Goal: Use online tool/utility: Utilize a website feature to perform a specific function

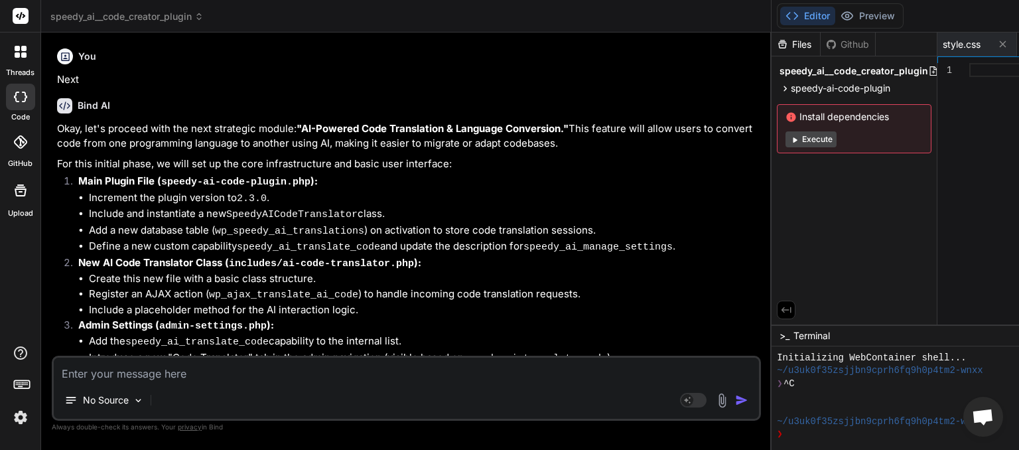
scroll to position [226, 0]
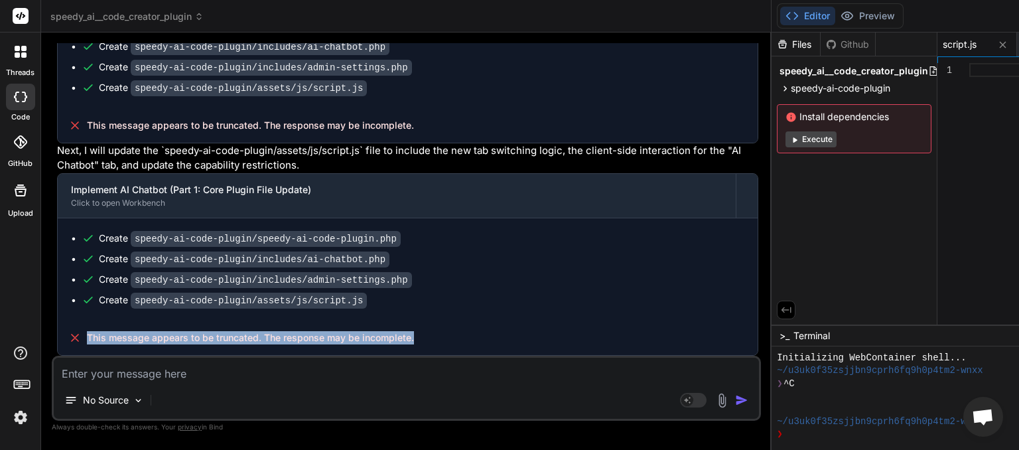
drag, startPoint x: 415, startPoint y: 340, endPoint x: 88, endPoint y: 340, distance: 327.1
click at [88, 340] on div "This message appears to be truncated. The response may be incomplete." at bounding box center [408, 337] width 700 height 35
copy span "This message appears to be truncated. The response may be incomplete."
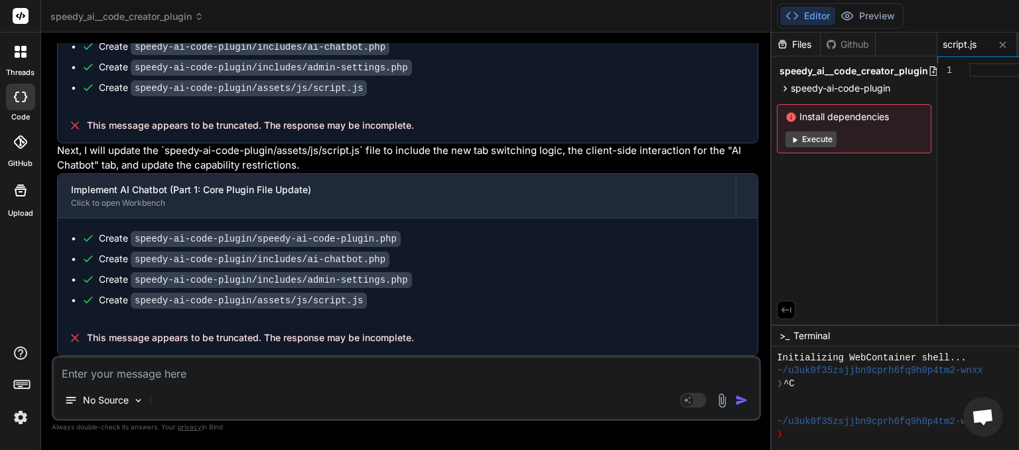
drag, startPoint x: 195, startPoint y: 374, endPoint x: 49, endPoint y: 364, distance: 146.3
click at [54, 364] on textarea at bounding box center [406, 370] width 705 height 24
paste textarea "This message appears to be truncated. The response may be incomplete."
type textarea "This message appears to be truncated. The response may be incomplete."
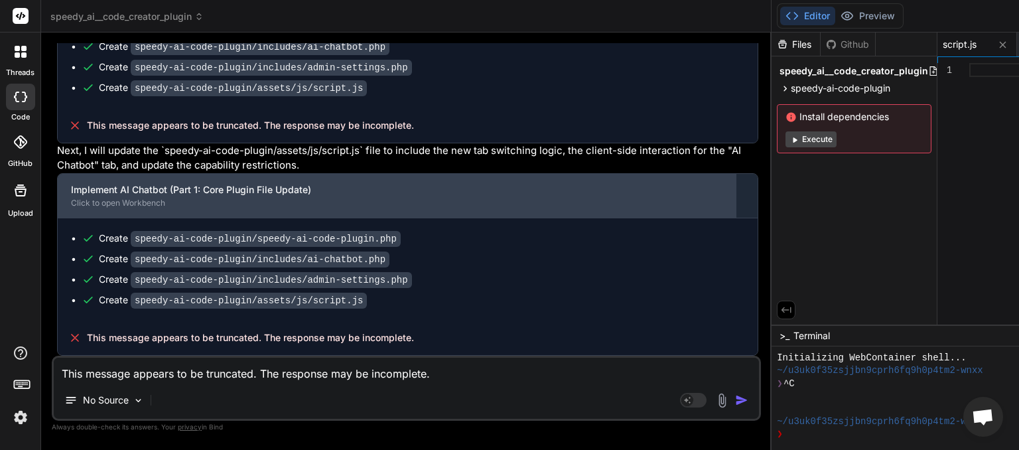
type textarea "x"
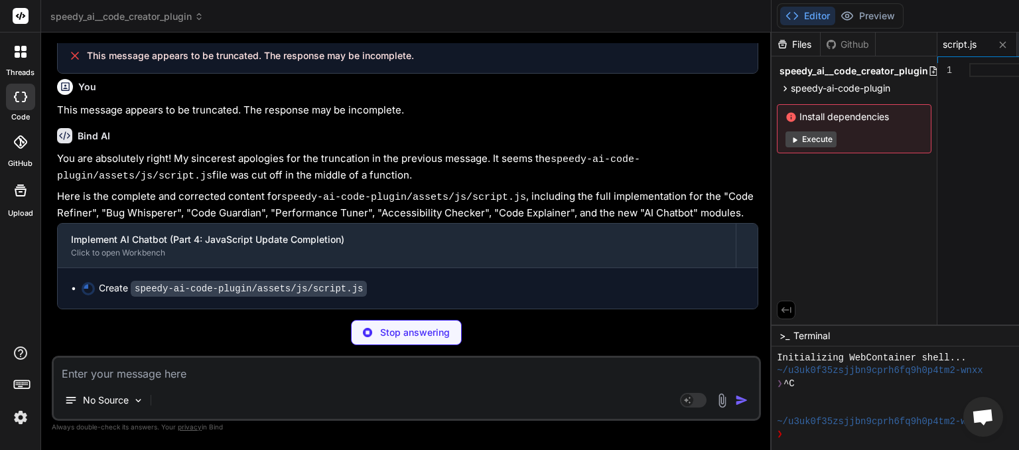
scroll to position [26364, 0]
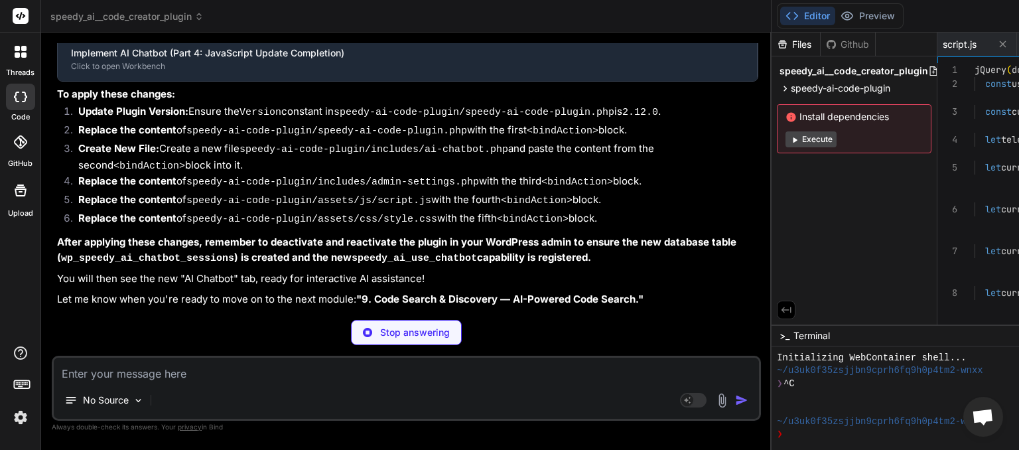
type textarea "x"
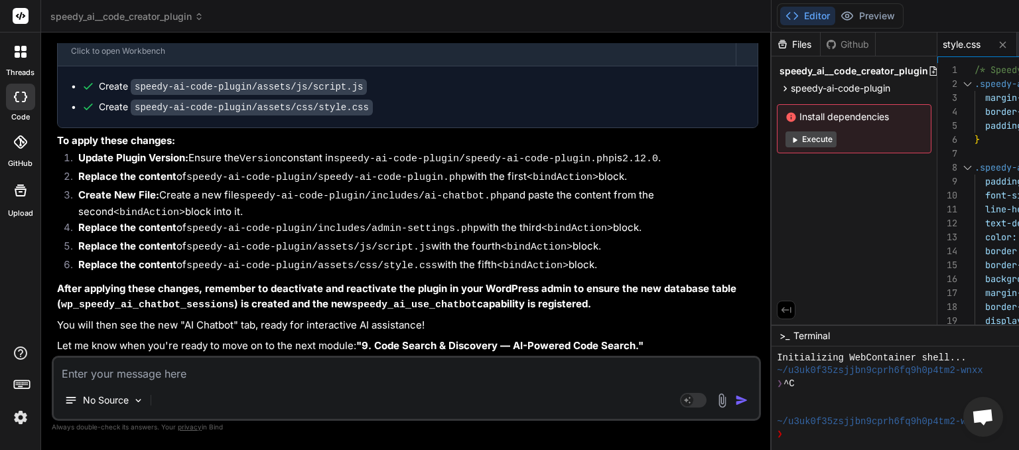
scroll to position [26788, 0]
click at [171, 374] on textarea at bounding box center [406, 370] width 705 height 24
type textarea "n"
type textarea "x"
type textarea "ne"
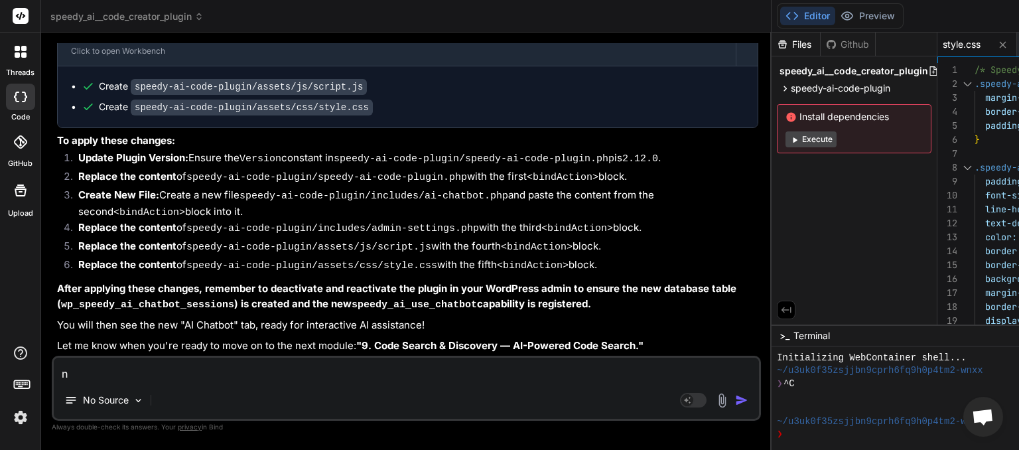
type textarea "x"
type textarea "nex"
type textarea "x"
type textarea "next"
type textarea "x"
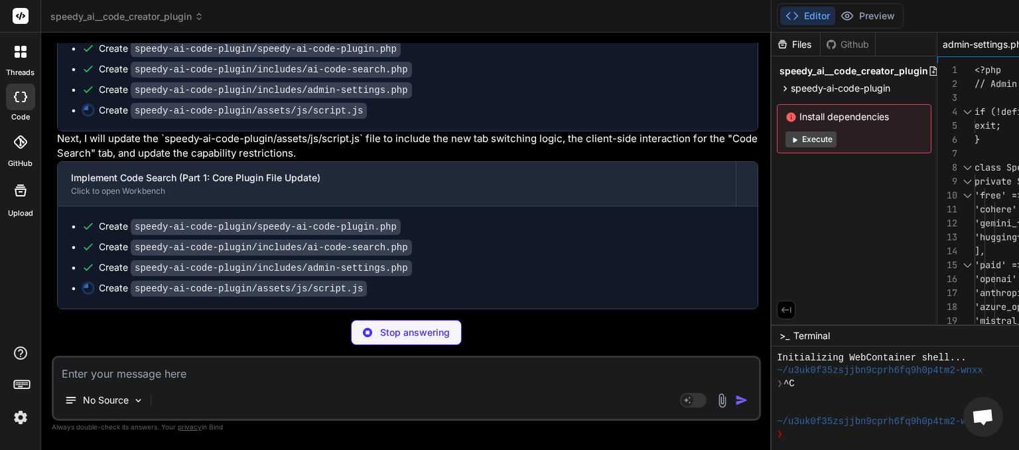
scroll to position [28358, 0]
type textarea "x"
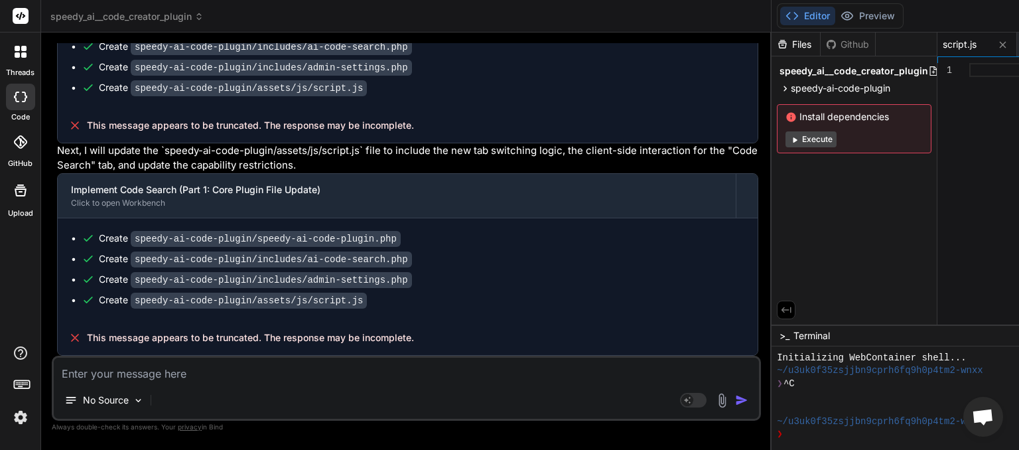
scroll to position [28450, 0]
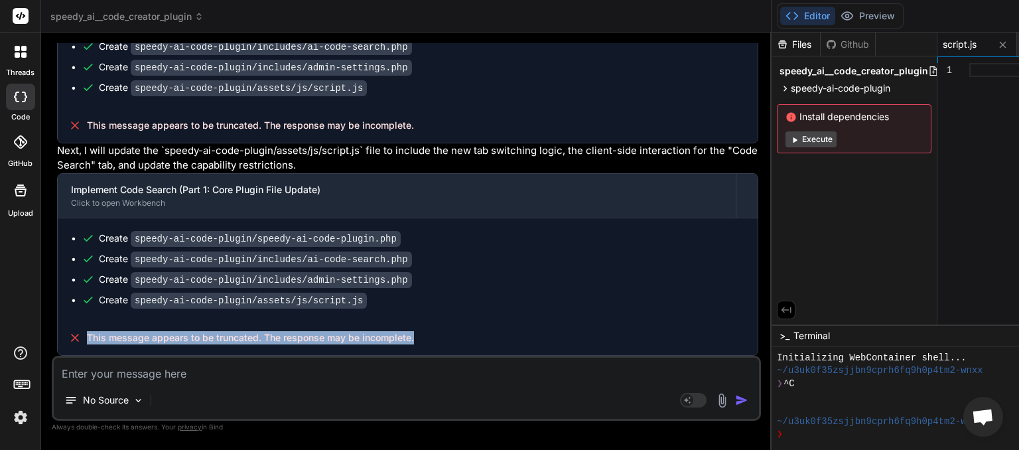
drag, startPoint x: 419, startPoint y: 341, endPoint x: 90, endPoint y: 335, distance: 329.2
click at [90, 335] on div "This message appears to be truncated. The response may be incomplete." at bounding box center [408, 337] width 700 height 35
copy span "This message appears to be truncated. The response may be incomplete."
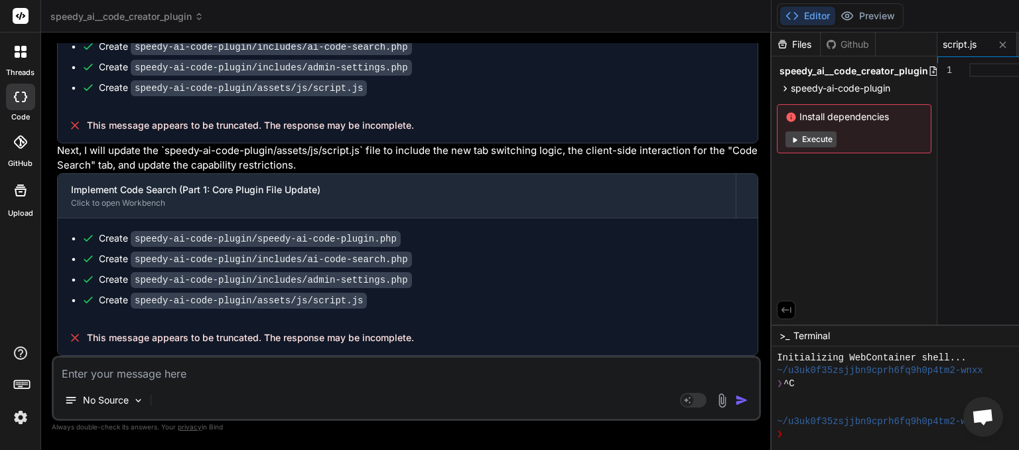
click at [129, 371] on textarea at bounding box center [406, 370] width 705 height 24
paste textarea "This message appears to be truncated. The response may be incomplete."
type textarea "This message appears to be truncated. The response may be incomplete."
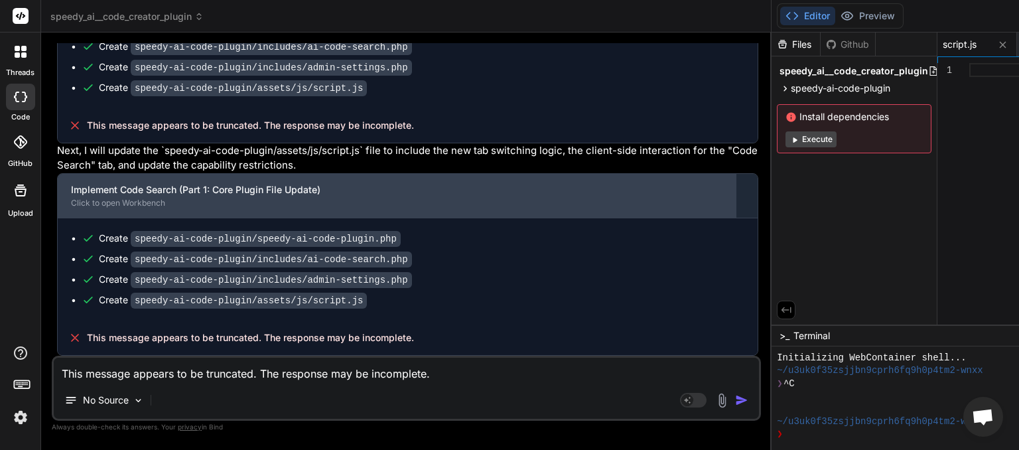
type textarea "x"
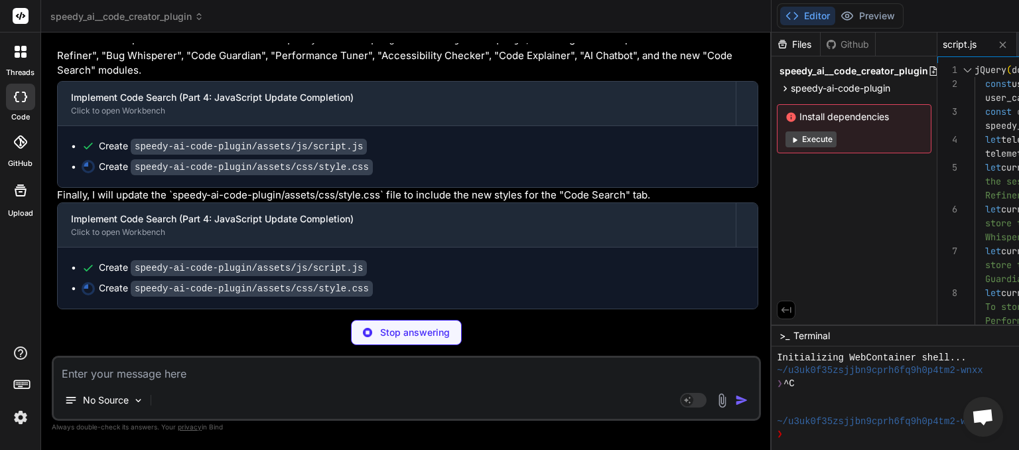
scroll to position [0, 0]
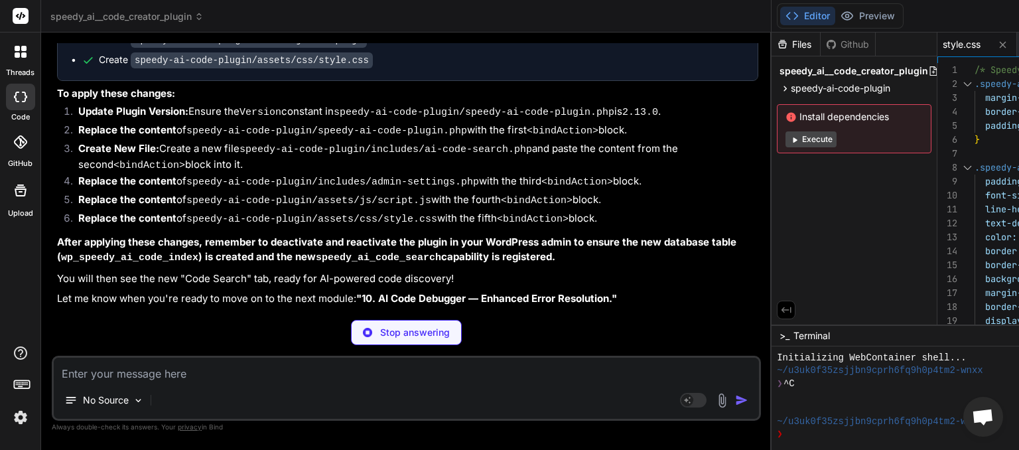
type textarea "x"
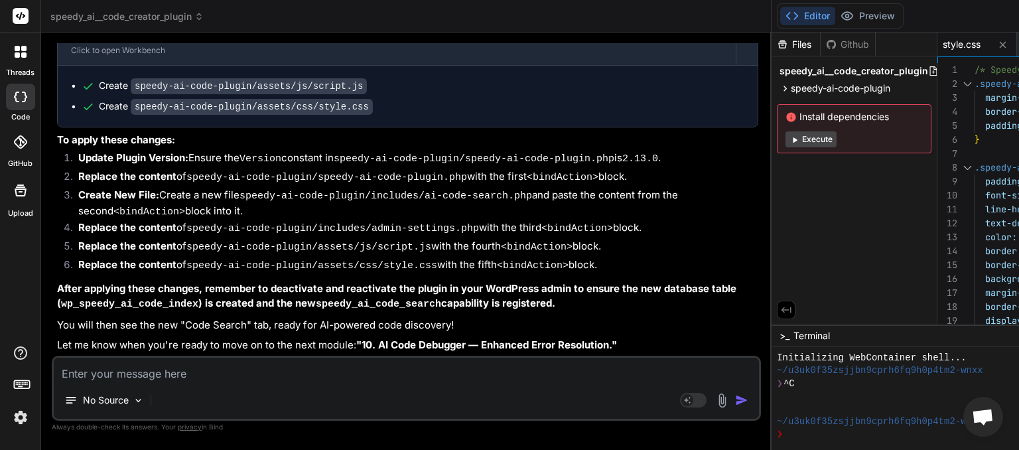
scroll to position [29196, 0]
click at [205, 379] on textarea at bounding box center [406, 370] width 705 height 24
type textarea "n"
type textarea "x"
type textarea "ne"
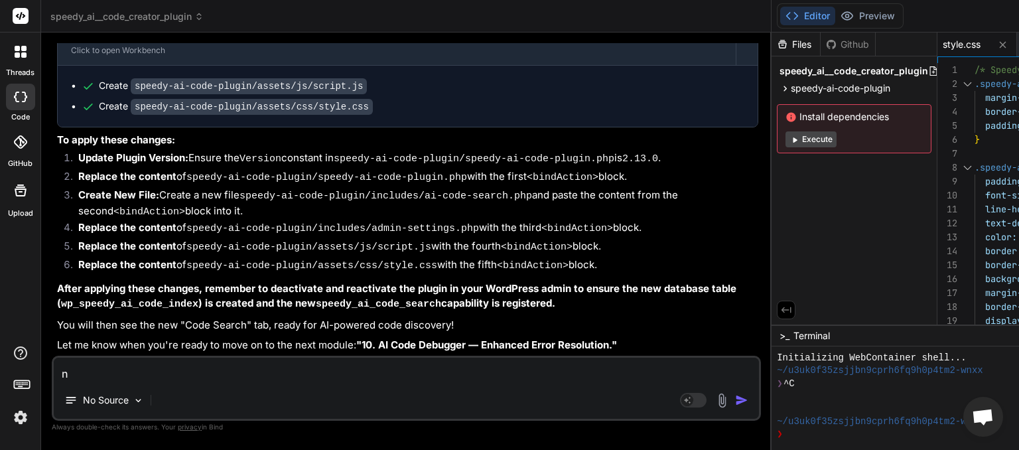
type textarea "x"
type textarea "nex"
type textarea "x"
type textarea "next"
type textarea "x"
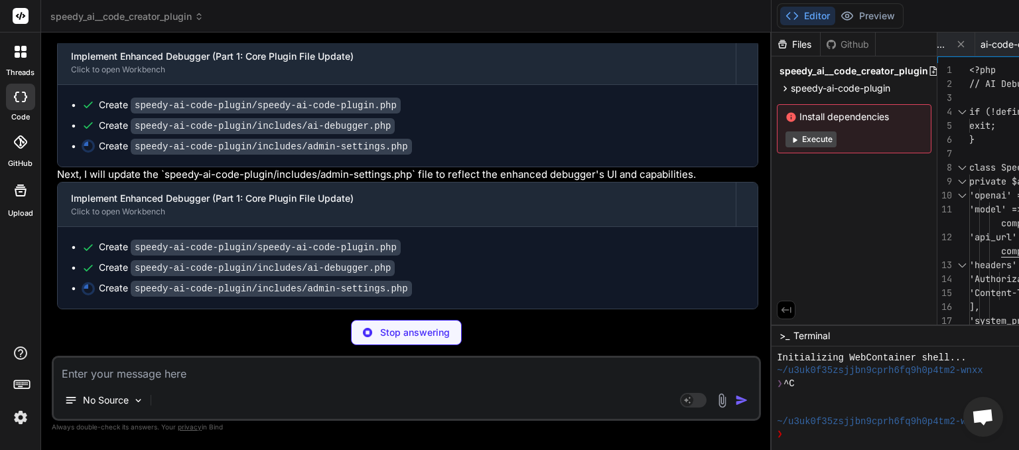
scroll to position [30381, 0]
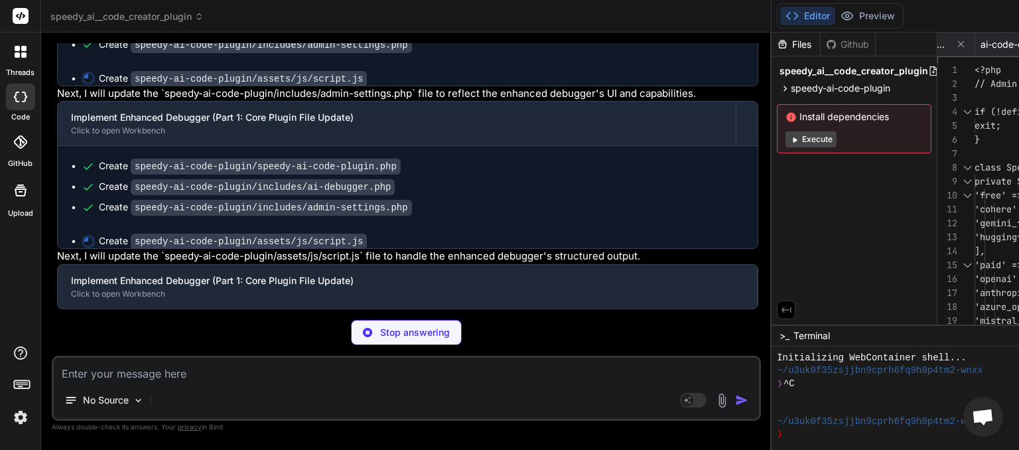
type textarea "x"
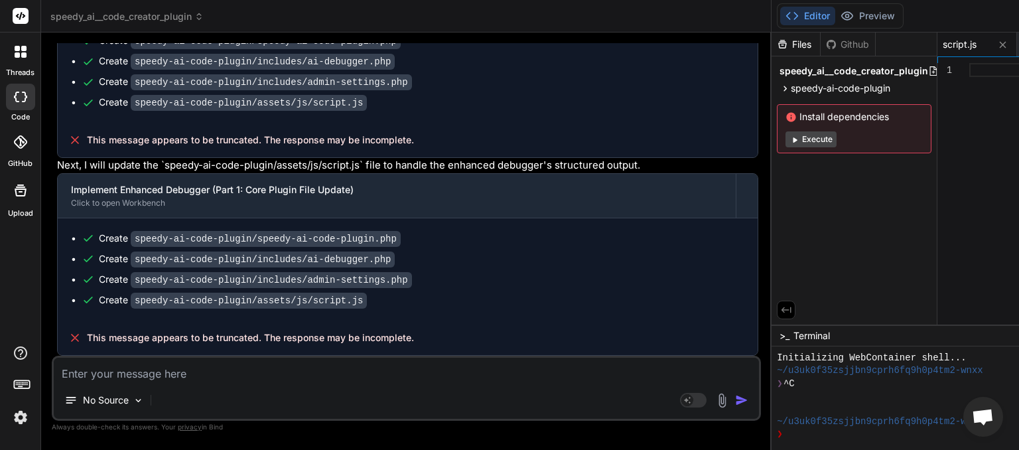
scroll to position [30709, 0]
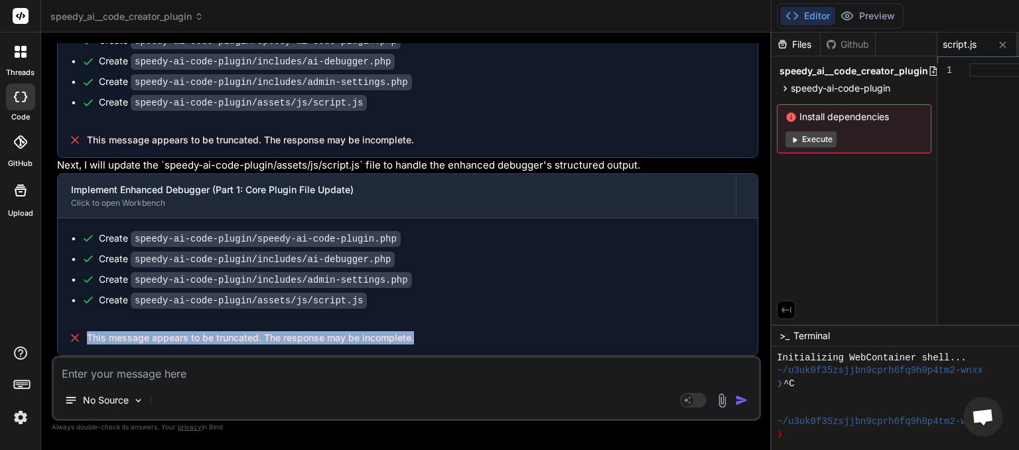
drag, startPoint x: 418, startPoint y: 339, endPoint x: 89, endPoint y: 333, distance: 329.2
click at [89, 333] on div "This message appears to be truncated. The response may be incomplete." at bounding box center [408, 337] width 700 height 35
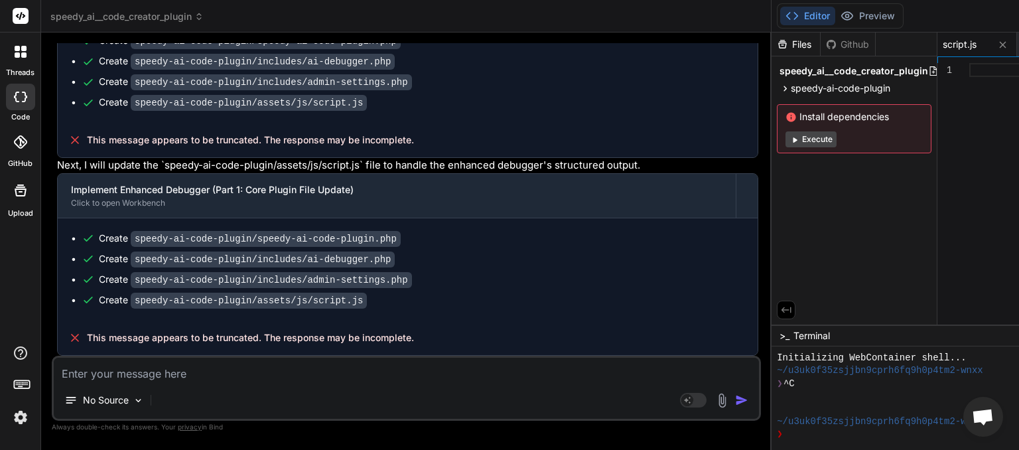
click at [81, 373] on textarea at bounding box center [406, 370] width 705 height 24
paste textarea "This message appears to be truncated. The response may be incomplete."
type textarea "This message appears to be truncated. The response may be incomplete."
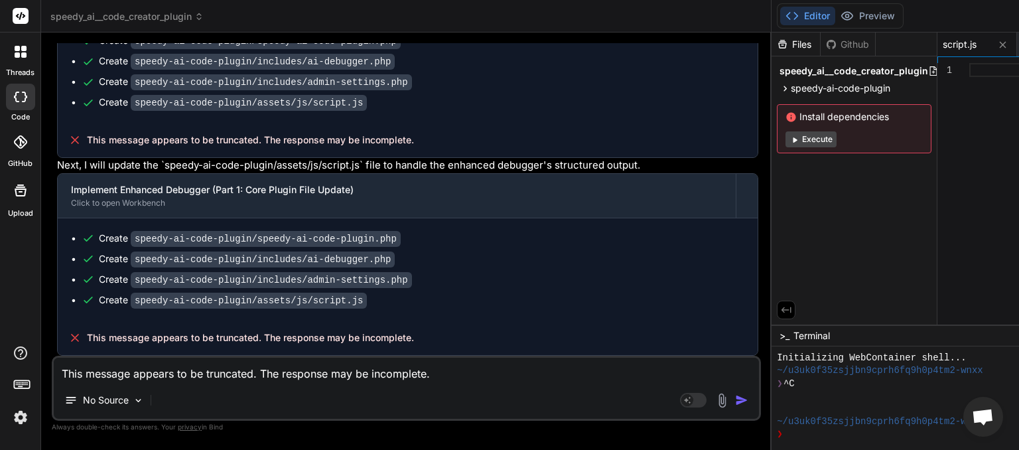
type textarea "x"
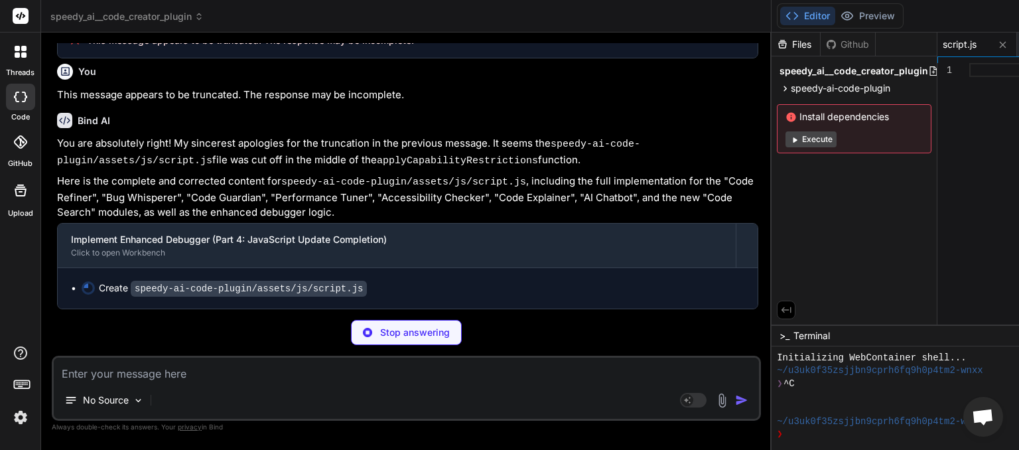
scroll to position [0, 80]
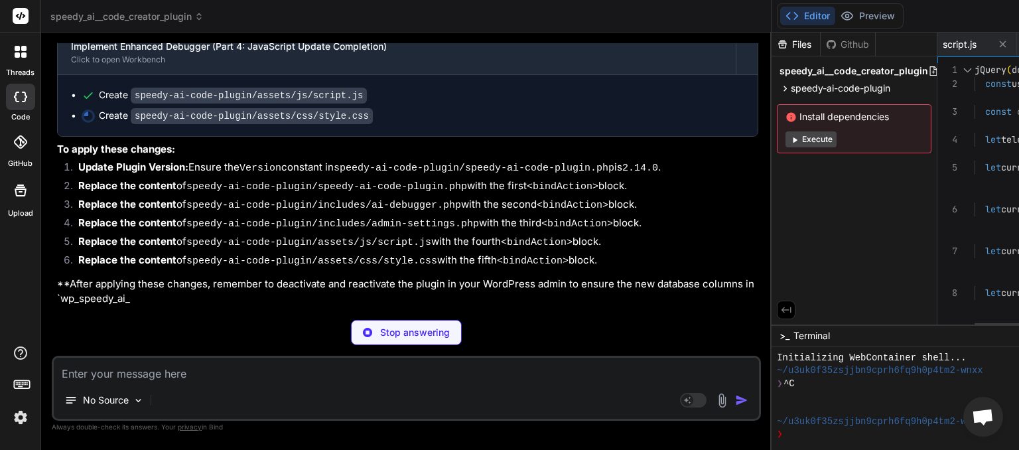
type textarea "x"
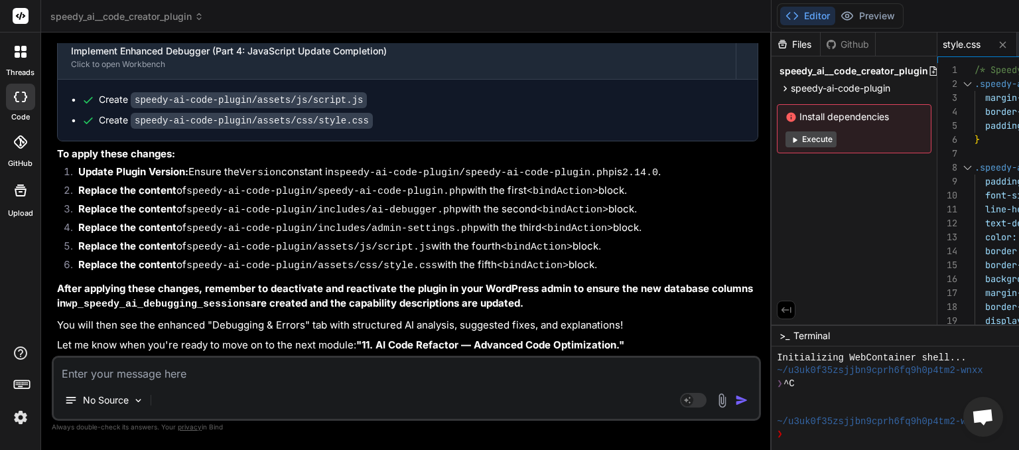
scroll to position [31470, 0]
click at [186, 373] on textarea at bounding box center [406, 370] width 705 height 24
type textarea "n"
type textarea "x"
type textarea "ne"
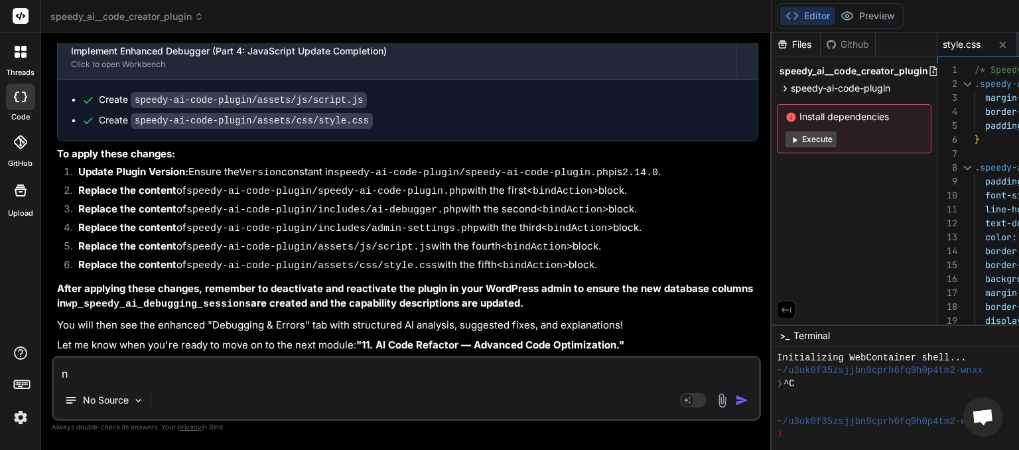
type textarea "x"
type textarea "nex"
type textarea "x"
type textarea "next"
type textarea "x"
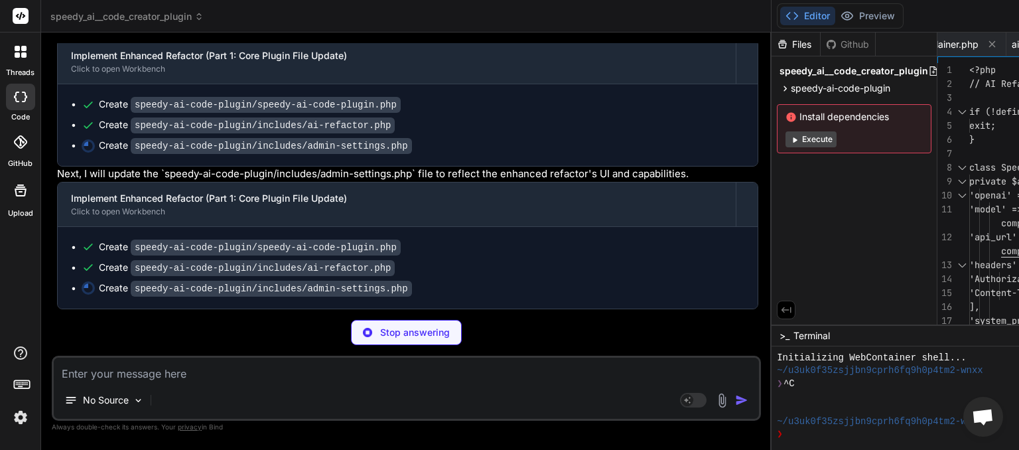
scroll to position [32641, 0]
click at [207, 378] on textarea at bounding box center [406, 370] width 705 height 24
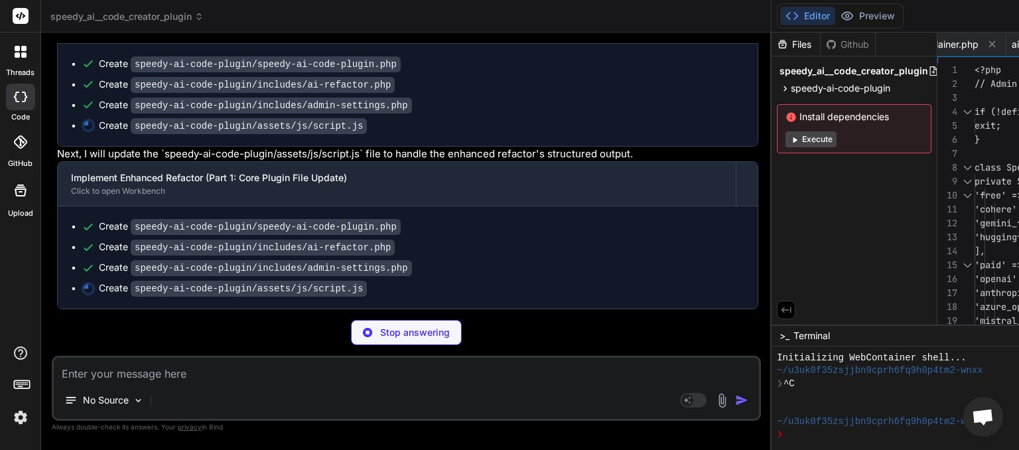
scroll to position [32661, 0]
type textarea "x"
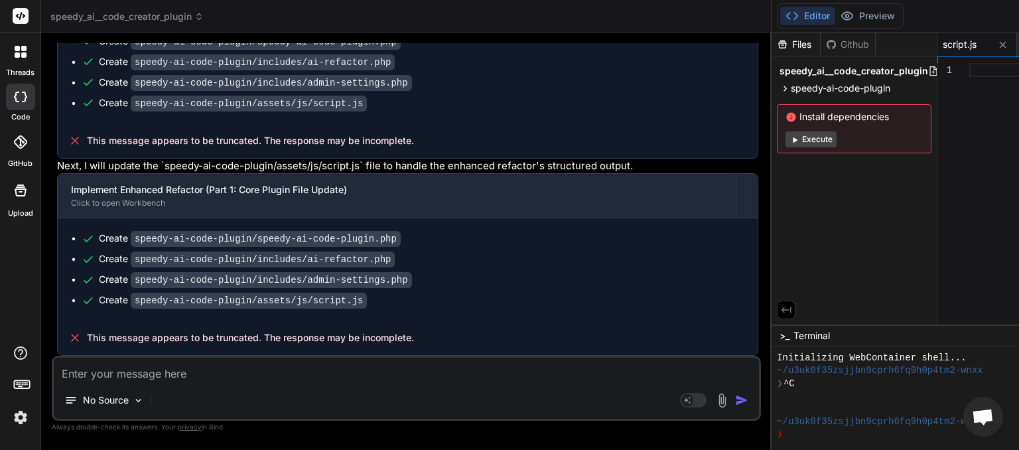
scroll to position [32968, 0]
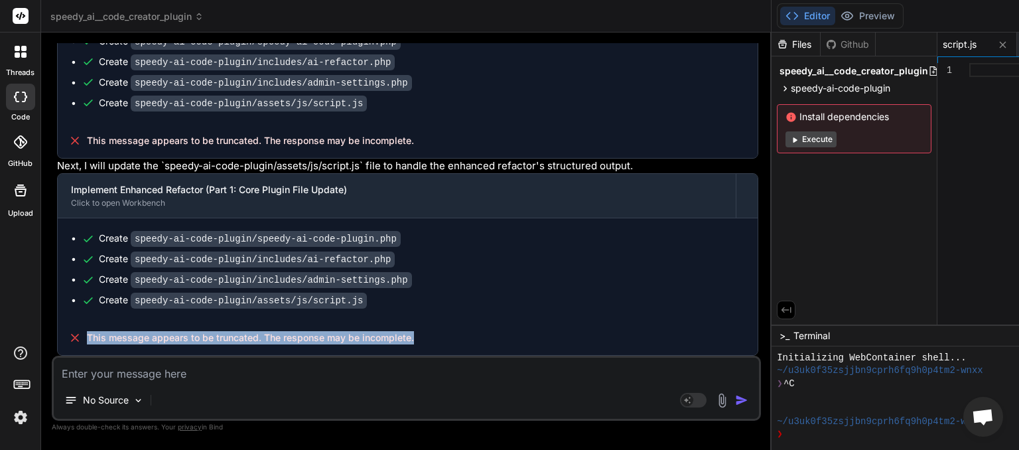
drag, startPoint x: 413, startPoint y: 341, endPoint x: 70, endPoint y: 333, distance: 343.1
click at [70, 333] on div "This message appears to be truncated. The response may be incomplete." at bounding box center [408, 337] width 700 height 35
copy div "This message appears to be truncated. The response may be incomplete."
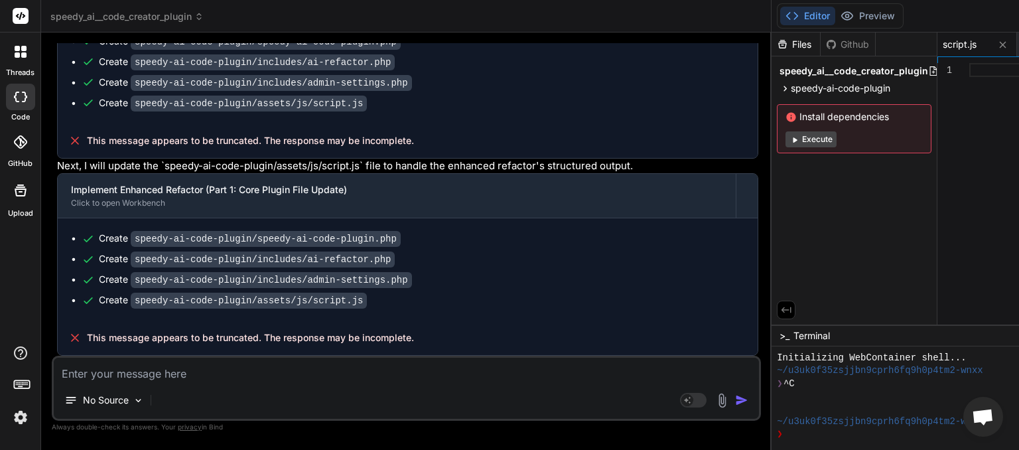
click at [96, 371] on textarea at bounding box center [406, 370] width 705 height 24
paste textarea "This message appears to be truncated. The response may be incomplete."
type textarea "This message appears to be truncated. The response may be incomplete."
type textarea "x"
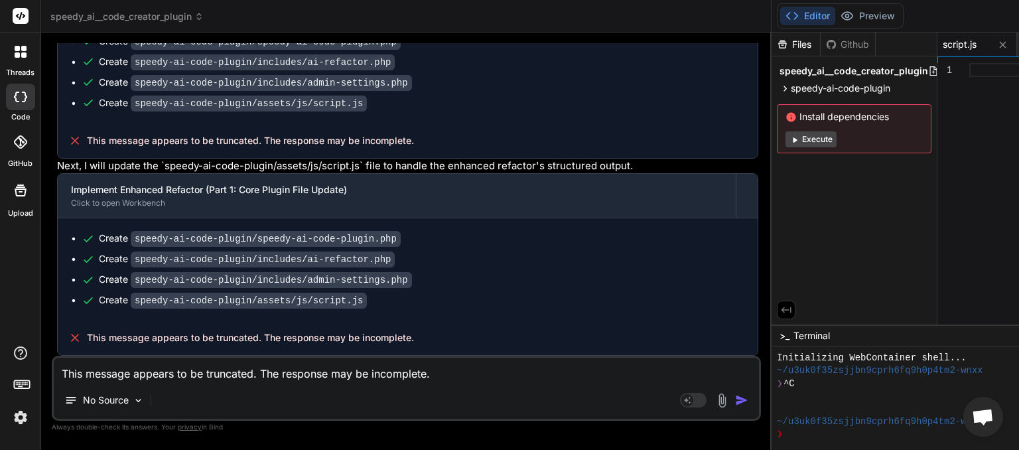
type textarea "This message appears to be truncated. The response may be incomplete."
click at [735, 400] on img "button" at bounding box center [741, 399] width 13 height 13
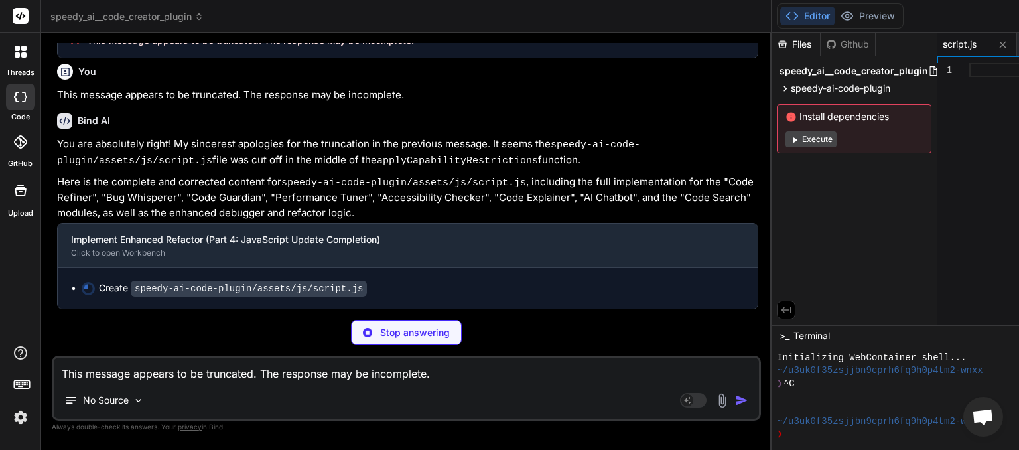
scroll to position [0, 80]
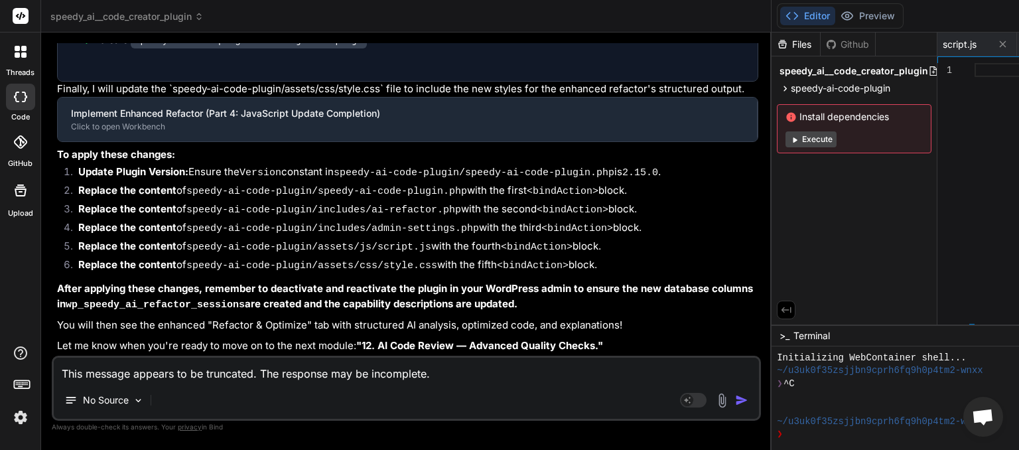
type textarea "x"
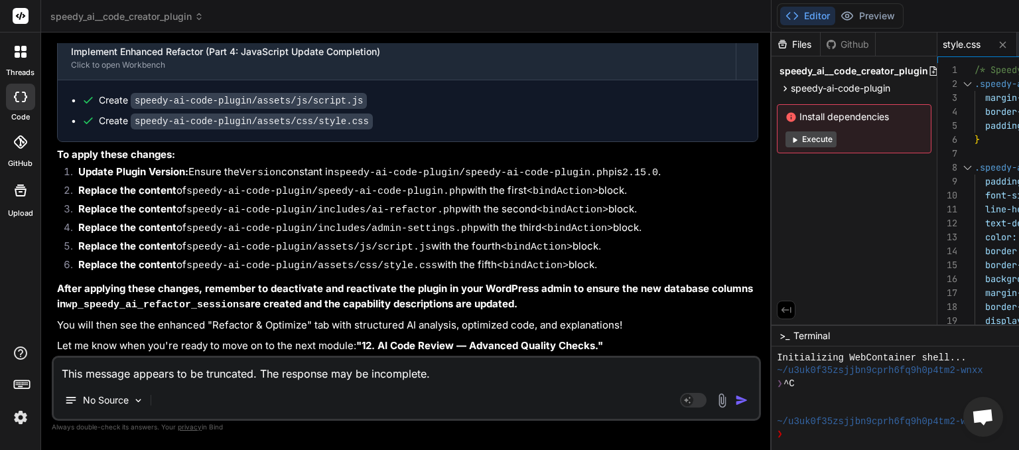
scroll to position [33729, 0]
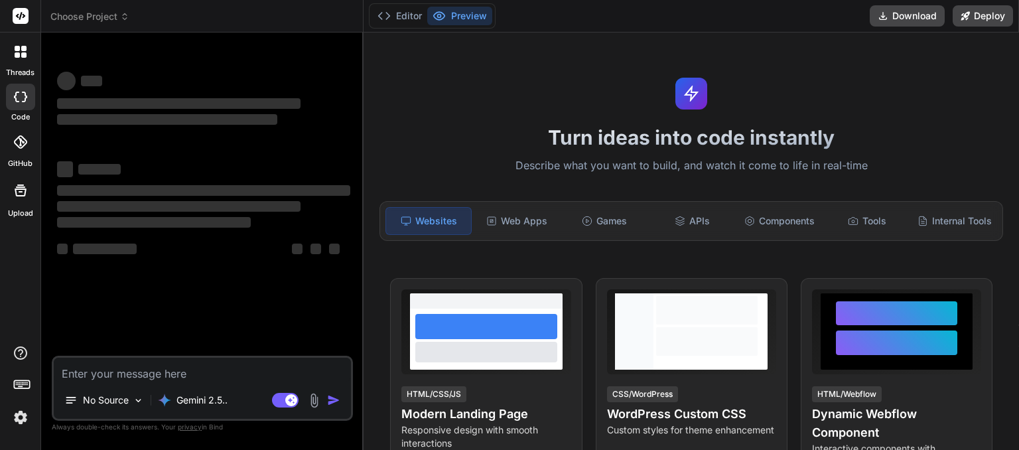
click at [123, 20] on icon at bounding box center [124, 16] width 9 height 9
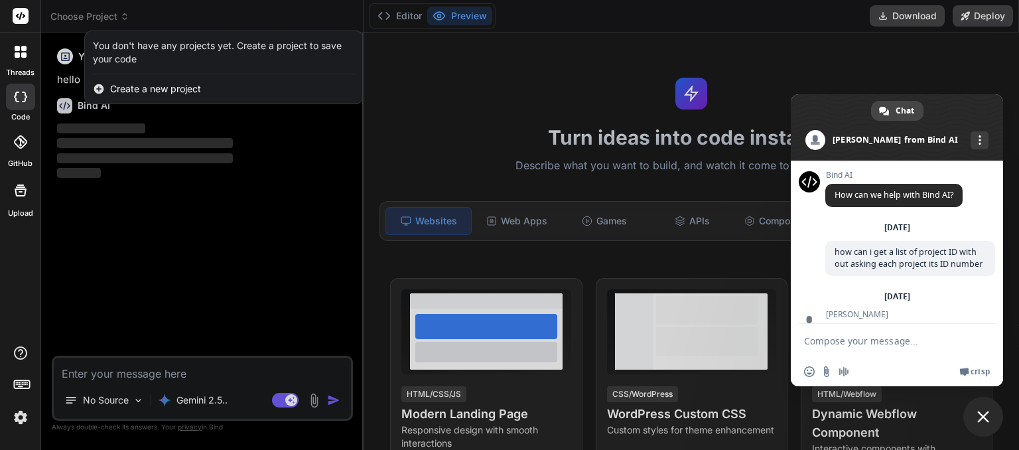
scroll to position [318, 0]
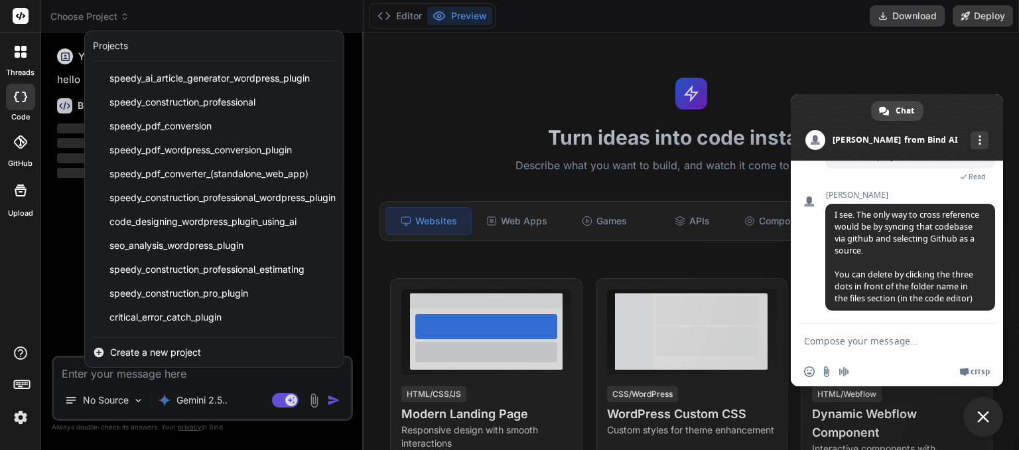
click at [146, 12] on div at bounding box center [509, 225] width 1019 height 450
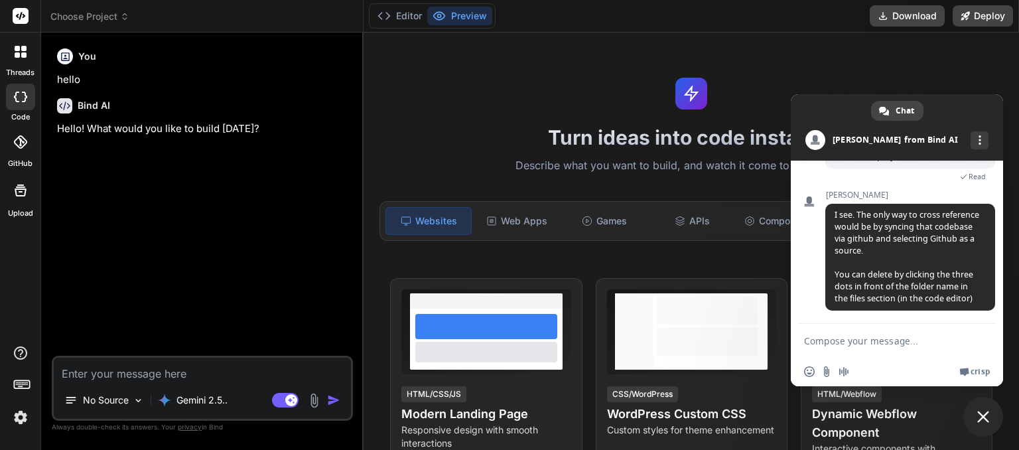
click at [983, 407] on span "Close chat" at bounding box center [983, 417] width 40 height 40
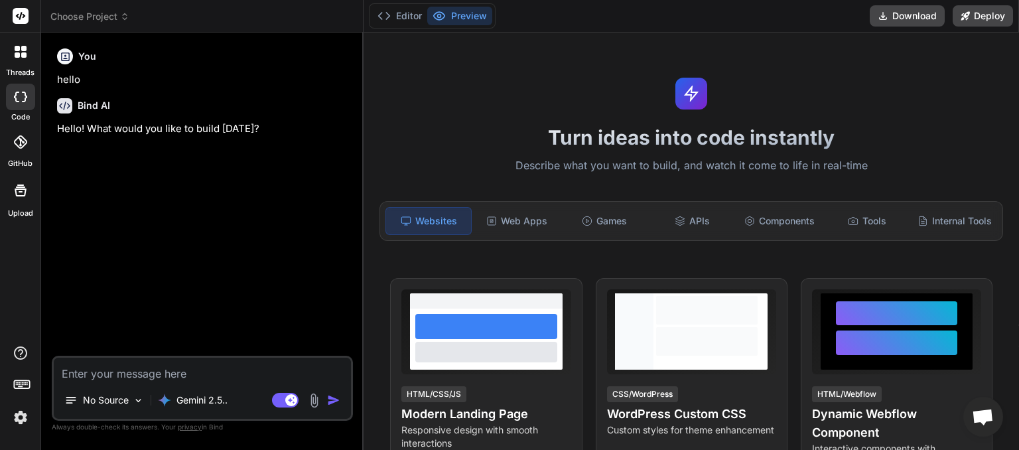
click at [110, 19] on span "Choose Project" at bounding box center [89, 16] width 79 height 13
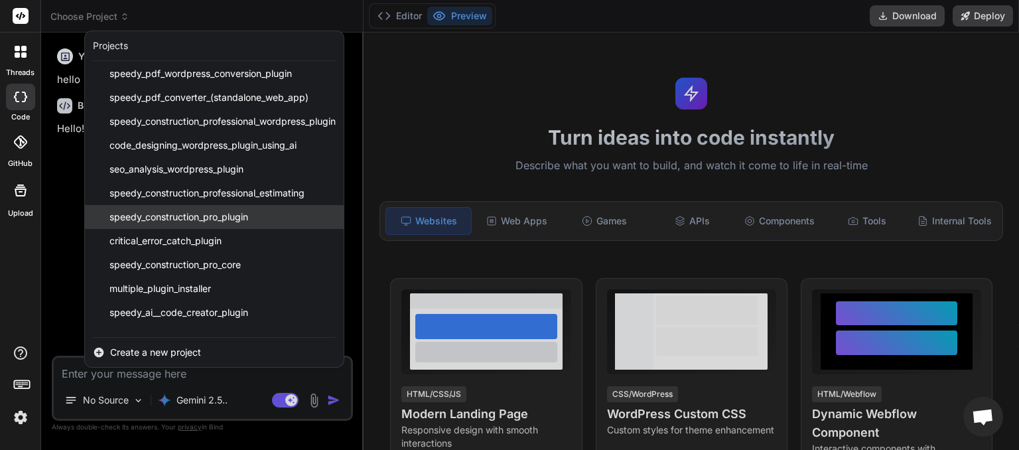
scroll to position [0, 0]
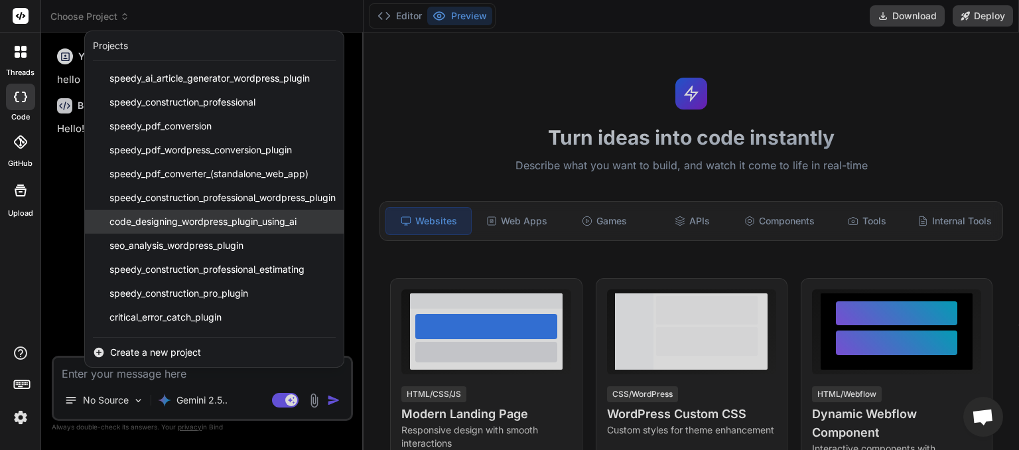
click at [179, 224] on span "code_designing_wordpress_plugin_using_ai" at bounding box center [202, 221] width 187 height 13
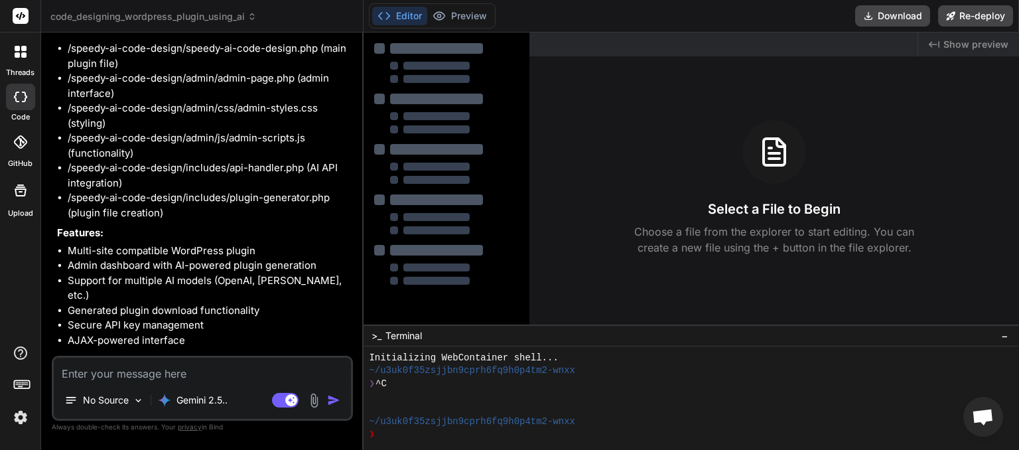
scroll to position [1951, 0]
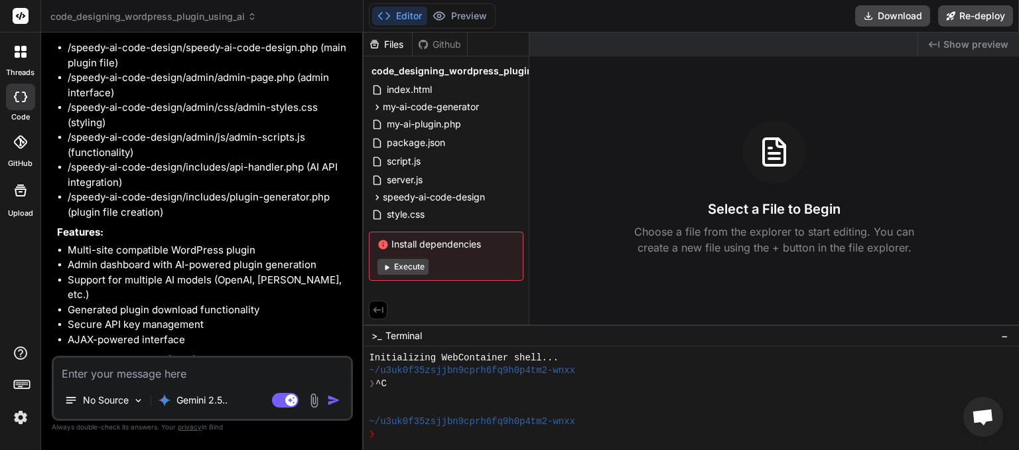
click at [29, 98] on div at bounding box center [20, 97] width 29 height 27
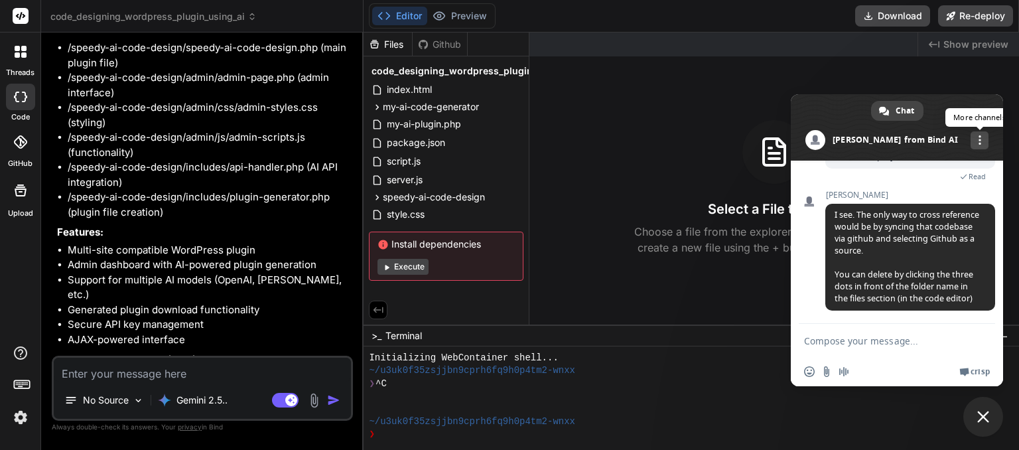
click at [979, 137] on span at bounding box center [980, 139] width 3 height 9
click at [983, 413] on span "Close chat" at bounding box center [983, 417] width 12 height 12
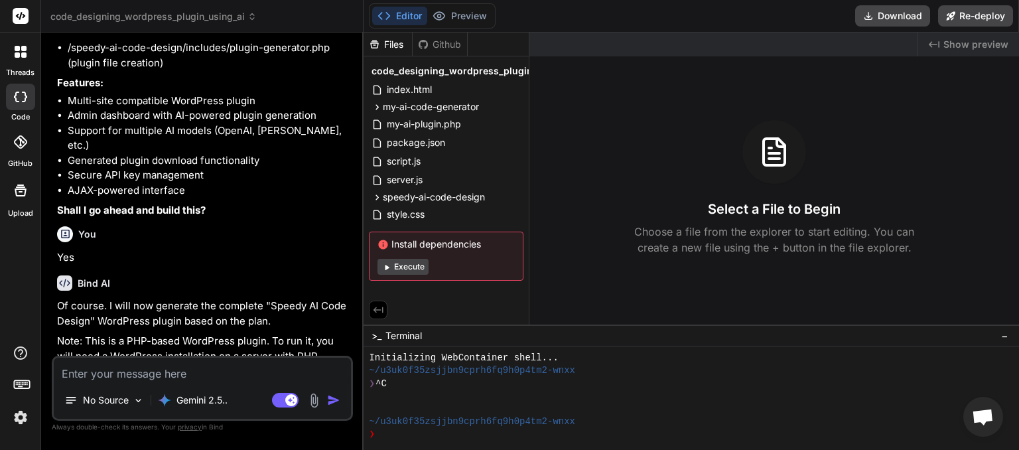
scroll to position [2330, 0]
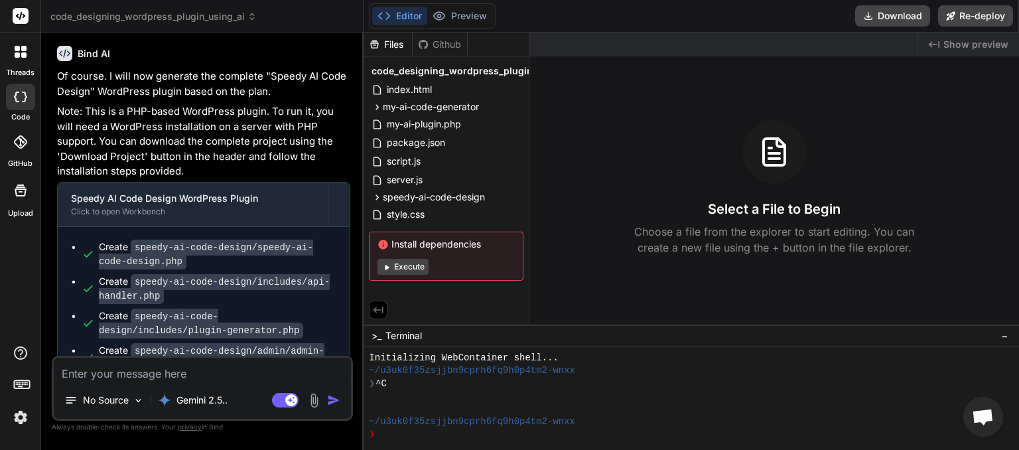
click at [245, 14] on span "code_designing_wordpress_plugin_using_ai" at bounding box center [153, 16] width 206 height 13
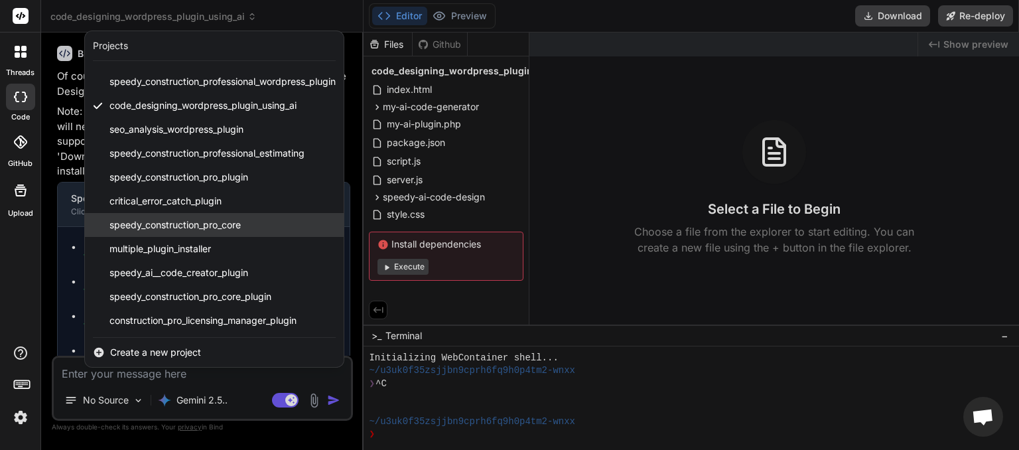
scroll to position [165, 0]
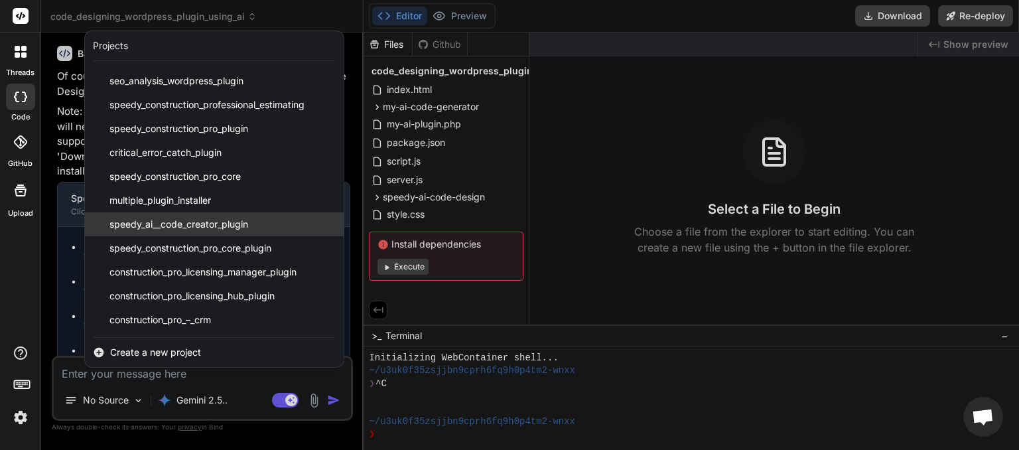
click at [200, 224] on span "speedy_ai__code_creator_plugin" at bounding box center [178, 224] width 139 height 13
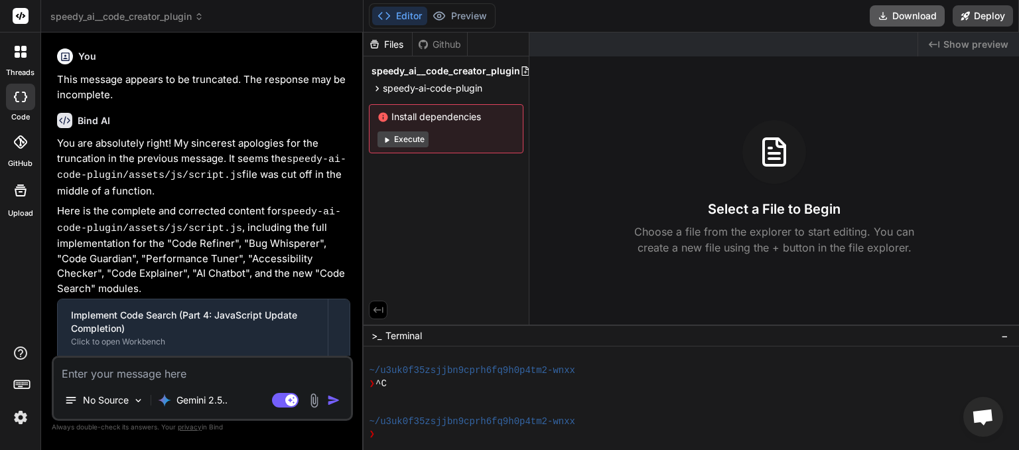
click at [914, 17] on button "Download" at bounding box center [907, 15] width 75 height 21
click at [201, 15] on icon at bounding box center [199, 14] width 4 height 2
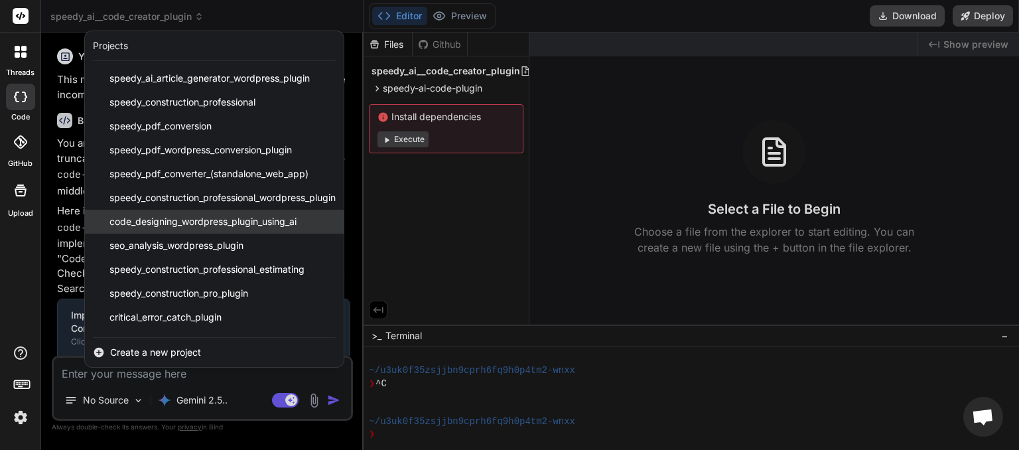
click at [175, 219] on span "code_designing_wordpress_plugin_using_ai" at bounding box center [202, 221] width 187 height 13
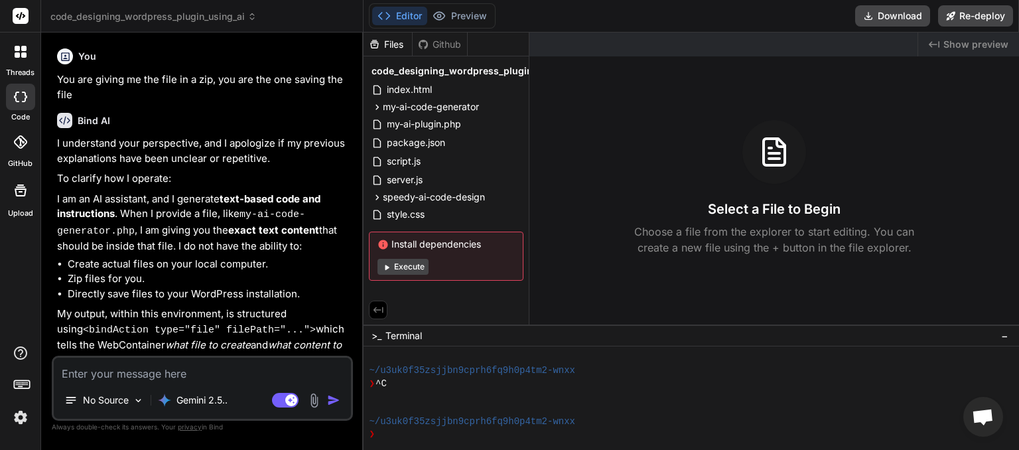
click at [397, 44] on div "Files" at bounding box center [388, 44] width 48 height 13
click at [378, 307] on icon at bounding box center [378, 310] width 12 height 12
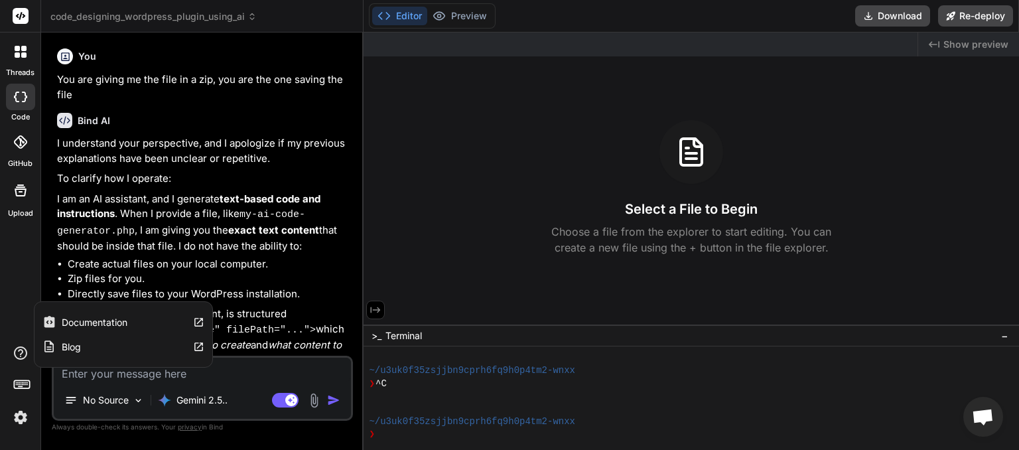
click at [198, 318] on icon at bounding box center [198, 322] width 9 height 9
click at [249, 12] on span "code_designing_wordpress_plugin_using_ai" at bounding box center [153, 16] width 206 height 13
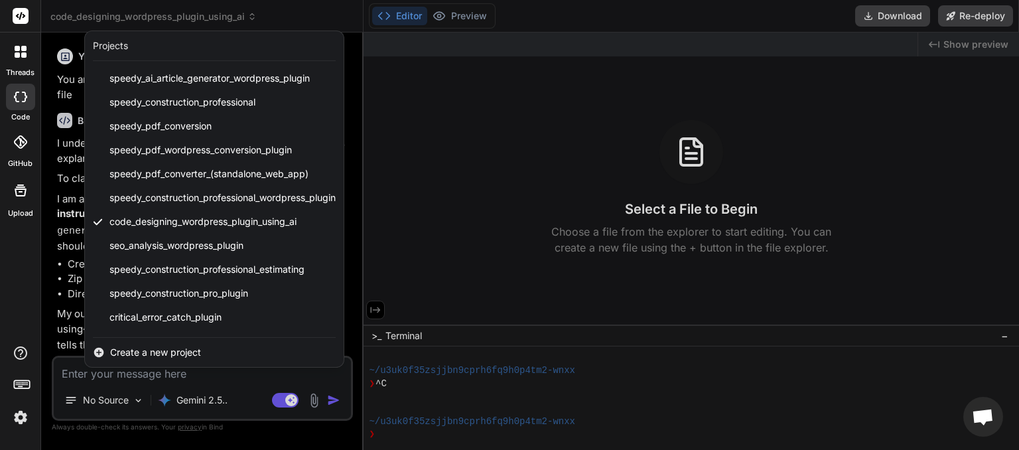
click at [539, 12] on div at bounding box center [509, 225] width 1019 height 450
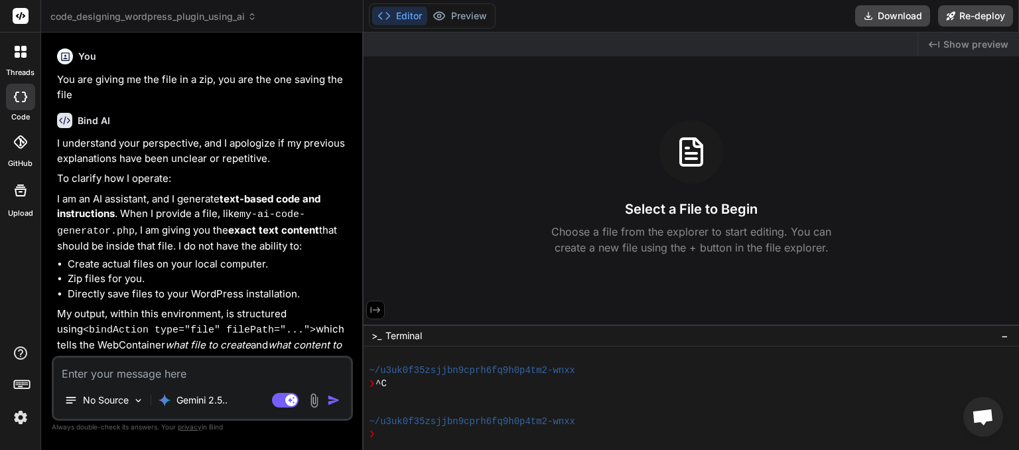
click at [569, 23] on div "Editor Preview Disabled until preview for your project is generated Download Re…" at bounding box center [692, 16] width 656 height 33
click at [1006, 338] on span "−" at bounding box center [1004, 335] width 7 height 13
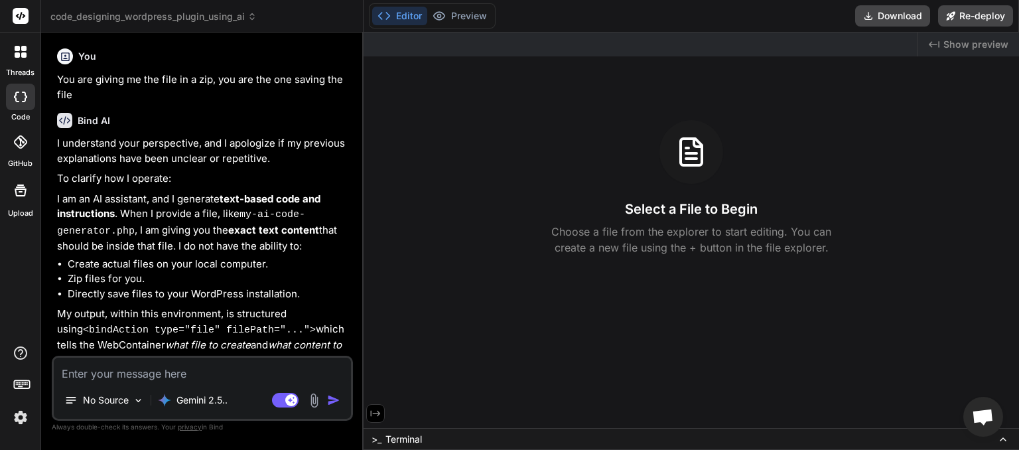
click at [463, 29] on div "Editor Preview Disabled until preview for your project is generated Download Re…" at bounding box center [692, 16] width 656 height 33
click at [404, 18] on button "Editor" at bounding box center [399, 16] width 55 height 19
click at [393, 14] on button "Editor" at bounding box center [399, 16] width 55 height 19
click at [379, 411] on icon at bounding box center [376, 413] width 12 height 12
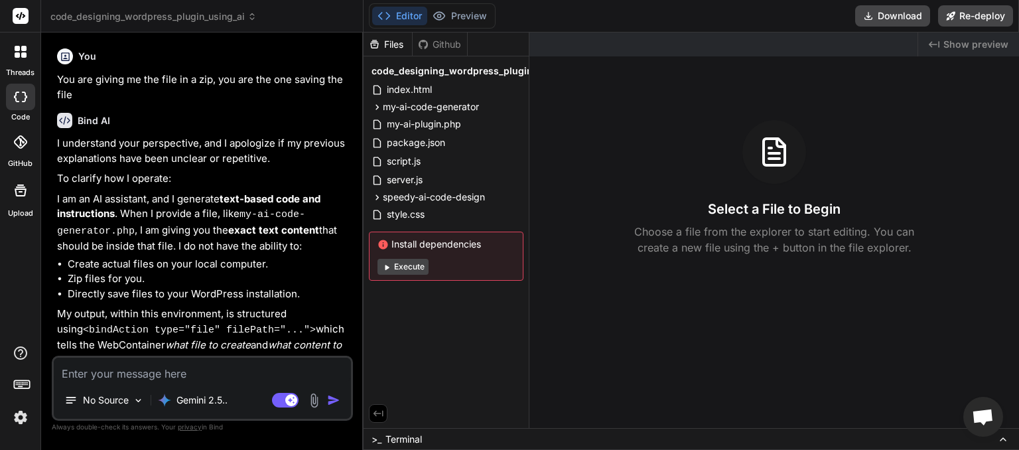
click at [191, 12] on span "code_designing_wordpress_plugin_using_ai" at bounding box center [153, 16] width 206 height 13
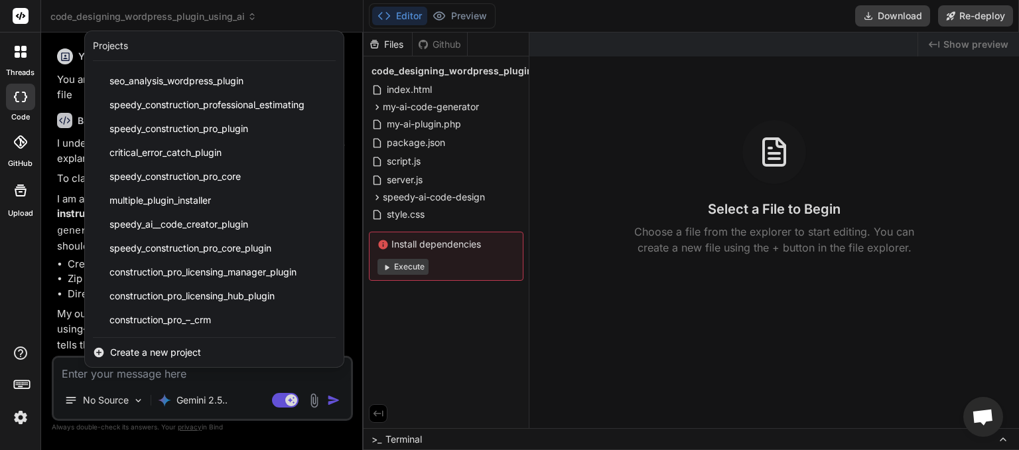
scroll to position [0, 0]
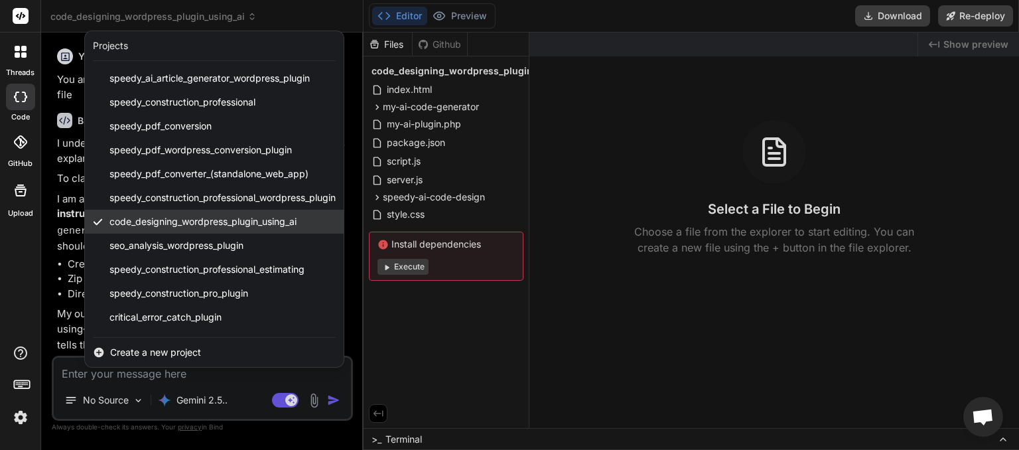
click at [184, 214] on div "code_designing_wordpress_plugin_using_ai" at bounding box center [214, 222] width 259 height 24
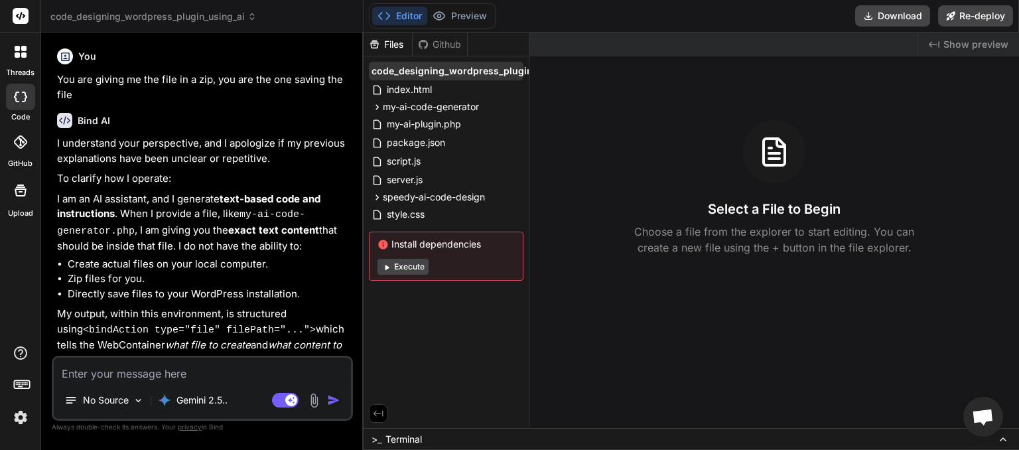
click at [530, 72] on span "code_designing_wordpress_plugin_using_ai" at bounding box center [474, 70] width 204 height 13
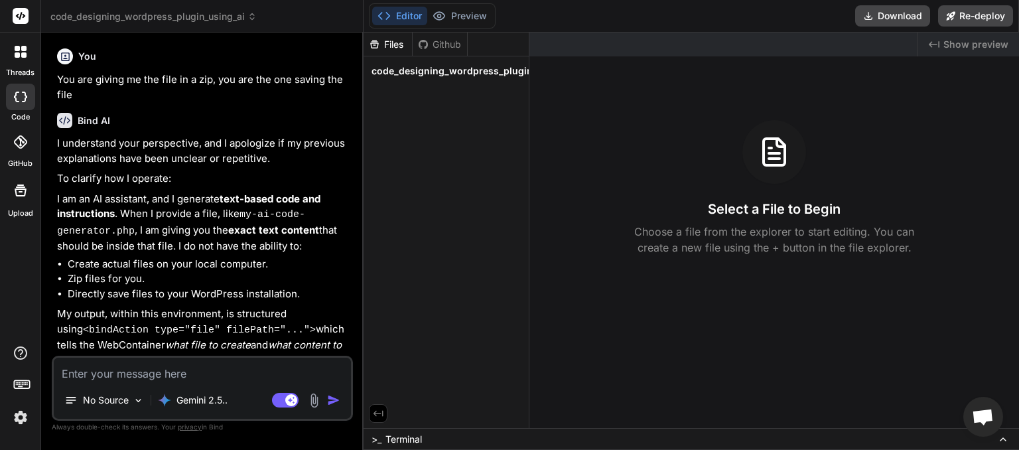
click at [530, 72] on span "code_designing_wordpress_plugin_using_ai" at bounding box center [474, 70] width 204 height 13
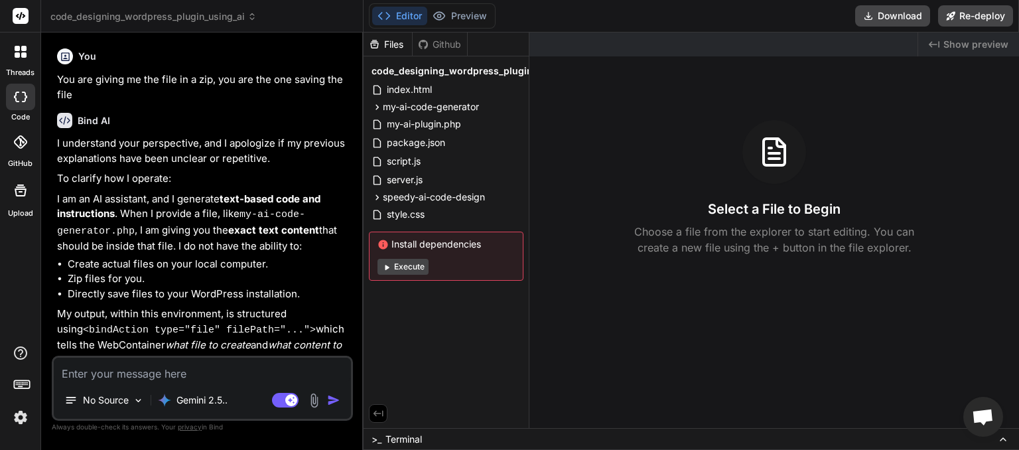
click at [530, 72] on span "code_designing_wordpress_plugin_using_ai" at bounding box center [474, 70] width 204 height 13
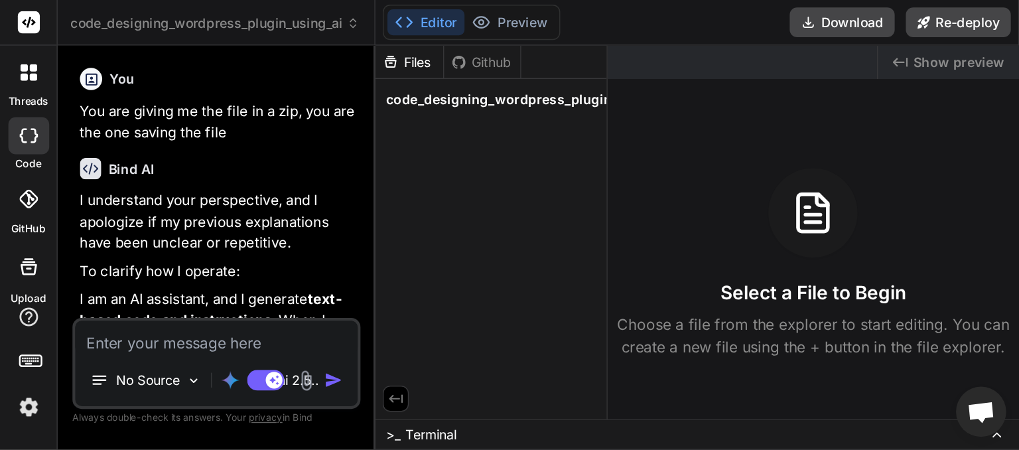
scroll to position [201, 0]
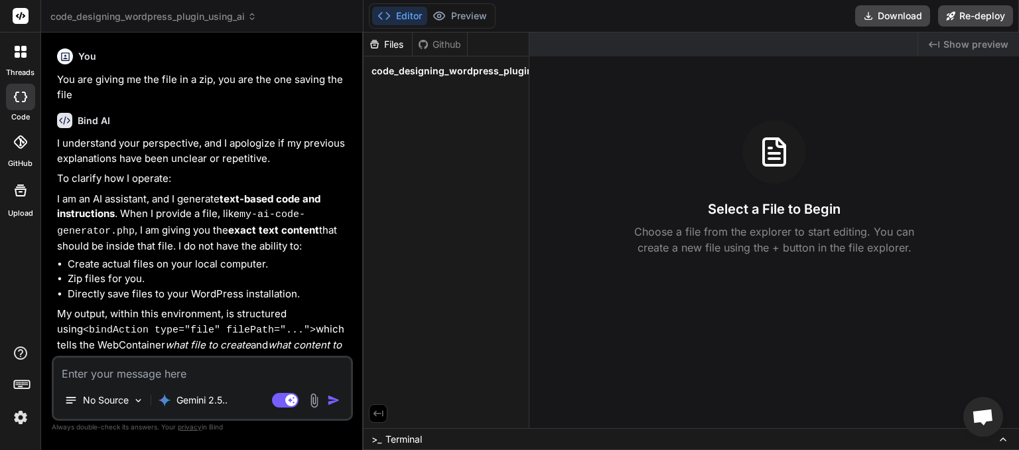
click at [174, 14] on span "code_designing_wordpress_plugin_using_ai" at bounding box center [153, 16] width 206 height 13
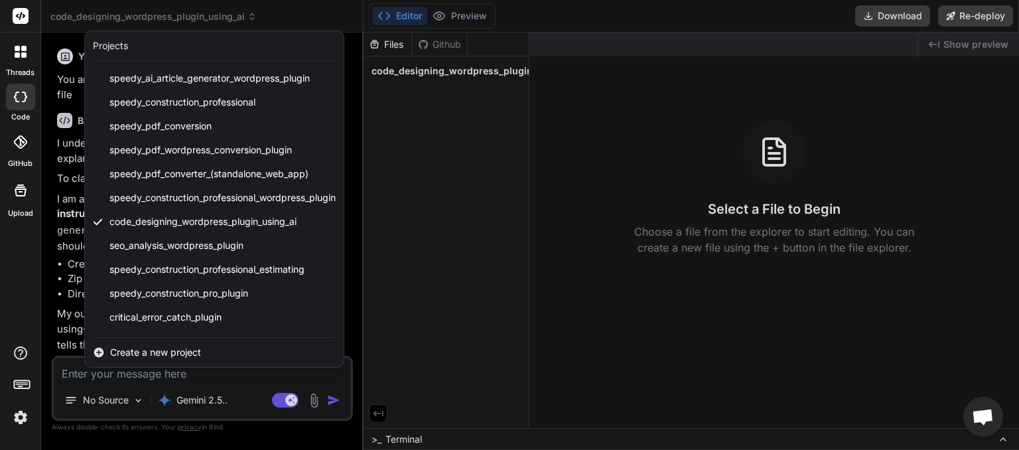
scroll to position [165, 0]
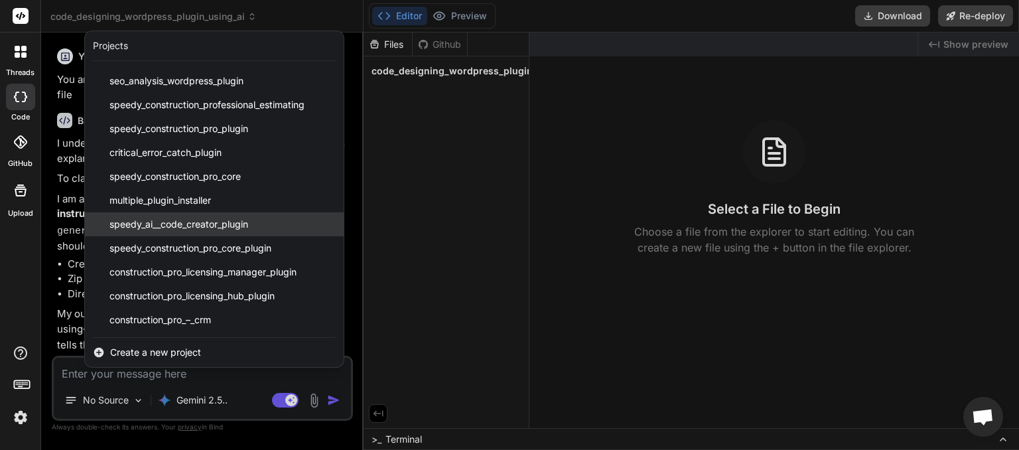
click at [151, 229] on span "speedy_ai__code_creator_plugin" at bounding box center [178, 224] width 139 height 13
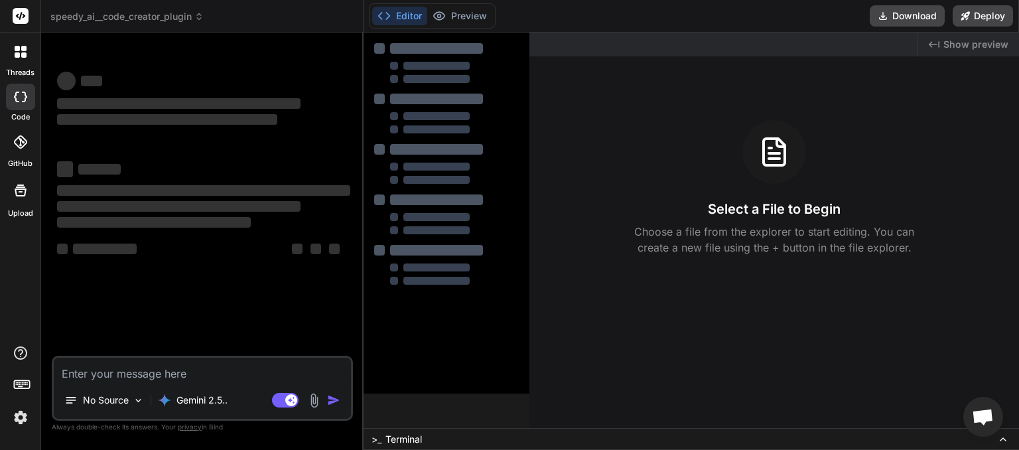
type textarea "x"
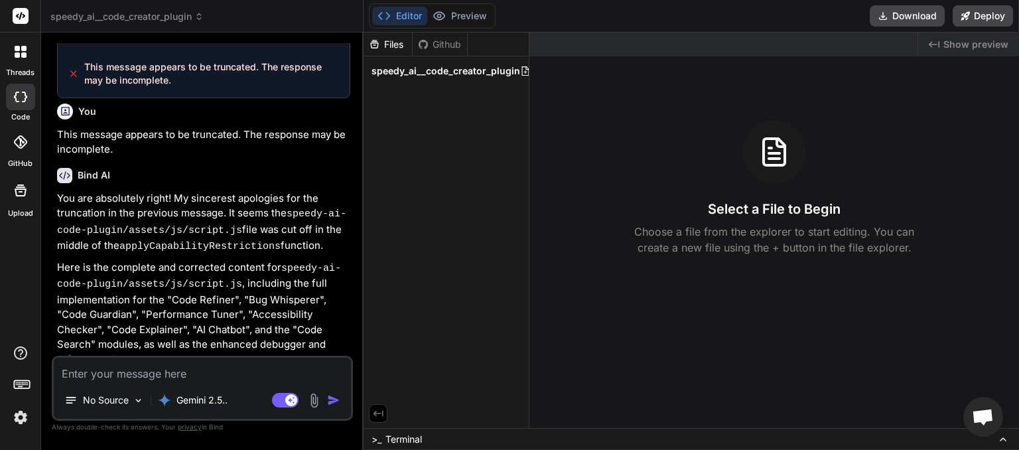
scroll to position [6830, 0]
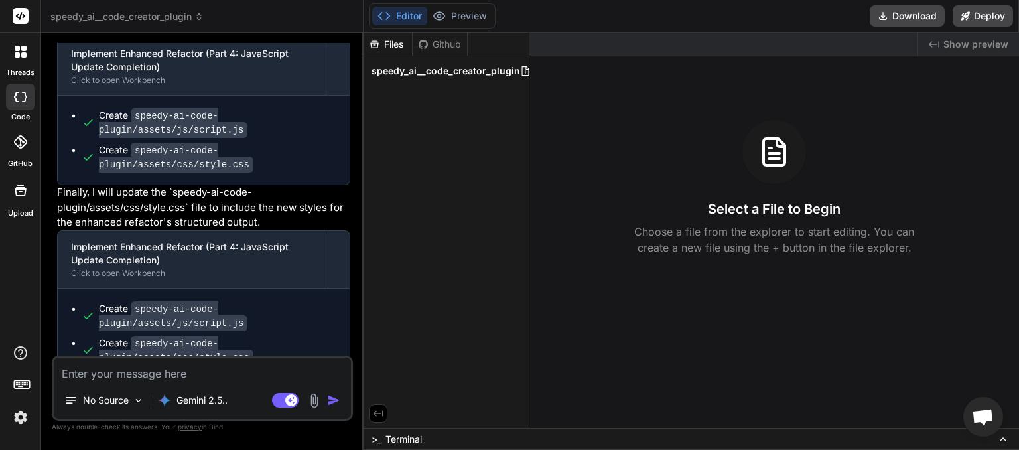
click at [161, 368] on textarea at bounding box center [202, 370] width 297 height 24
type textarea "n"
type textarea "x"
type textarea "ne"
type textarea "x"
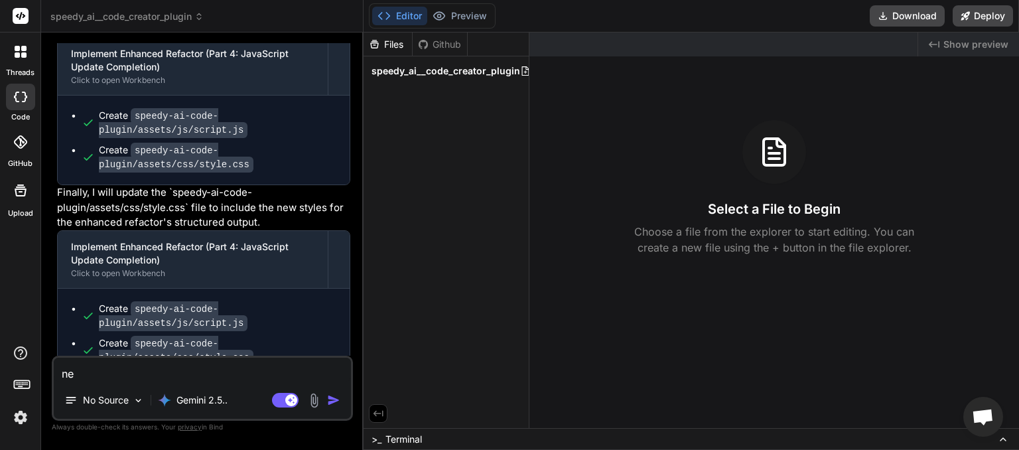
type textarea "nex"
type textarea "x"
type textarea "next"
type textarea "x"
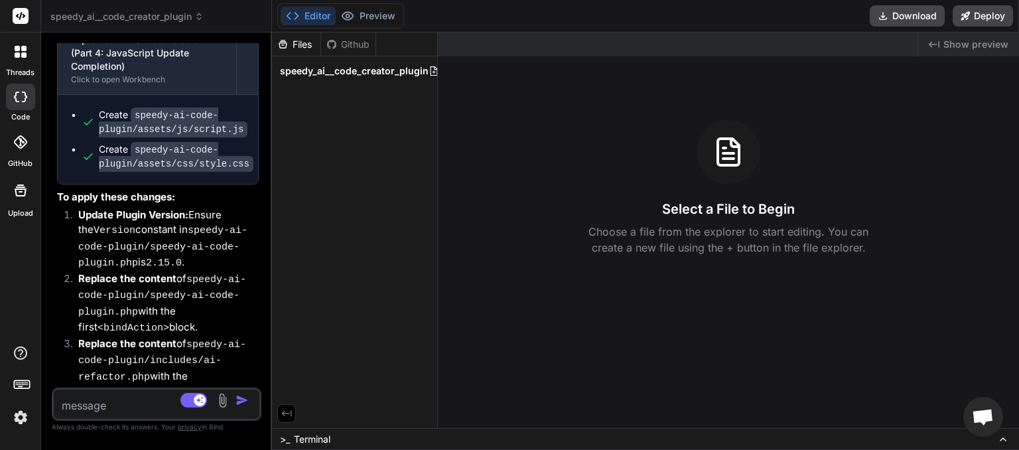
scroll to position [8966, 0]
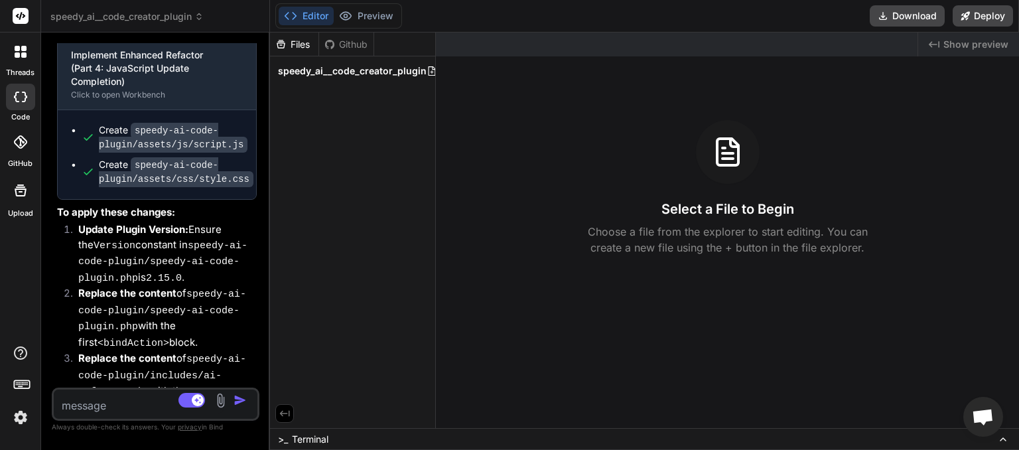
drag, startPoint x: 364, startPoint y: 195, endPoint x: 239, endPoint y: 212, distance: 125.8
click at [239, 212] on div "Bind AI Web Search Created with Pixso. Code Generator You This message appears …" at bounding box center [155, 241] width 229 height 417
drag, startPoint x: 435, startPoint y: 157, endPoint x: 341, endPoint y: 197, distance: 102.3
click at [343, 196] on div "Files Github speedy_ai__code_creator_plugin" at bounding box center [353, 230] width 166 height 395
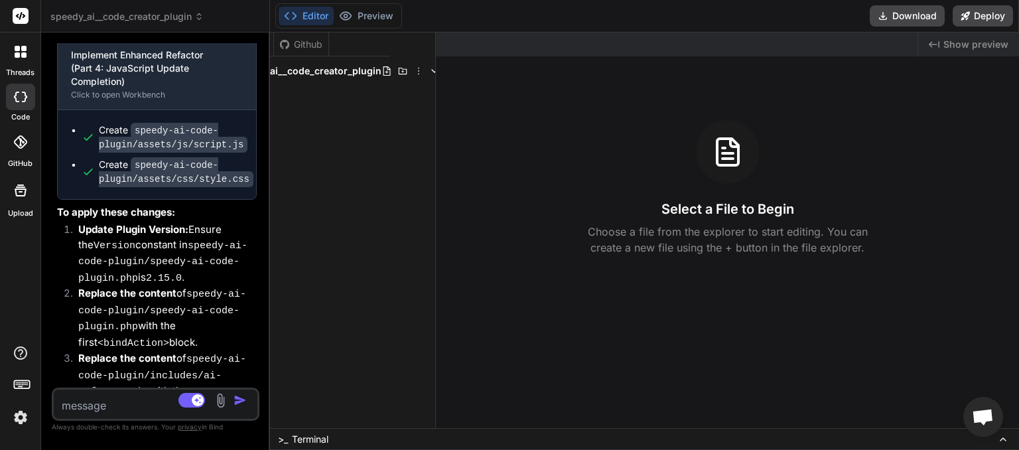
scroll to position [9054, 0]
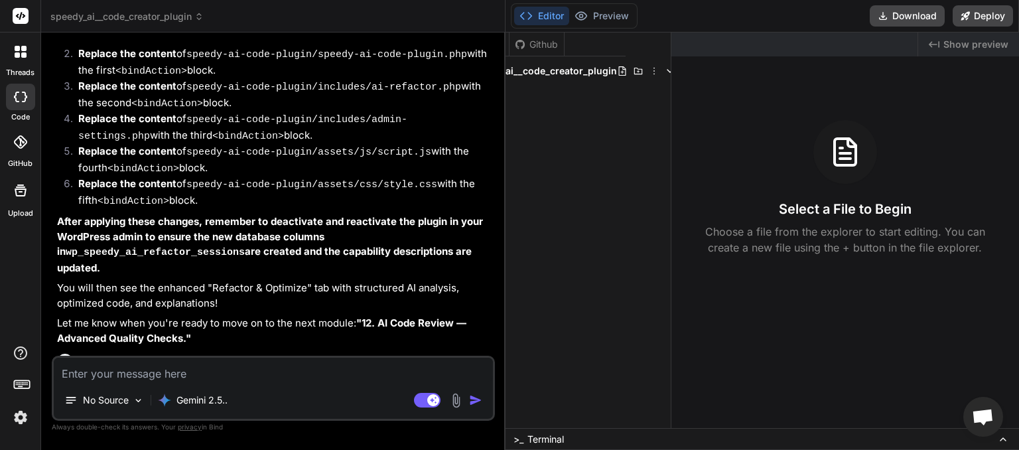
drag, startPoint x: 270, startPoint y: 246, endPoint x: 479, endPoint y: 228, distance: 209.8
click at [482, 228] on div "Bind AI Web Search Created with Pixso. Code Generator You This message appears …" at bounding box center [273, 241] width 464 height 417
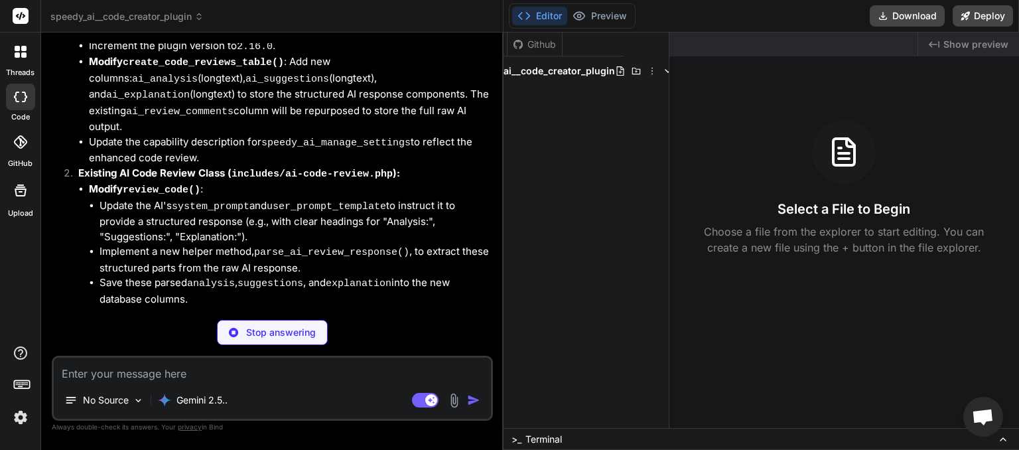
scroll to position [5904, 0]
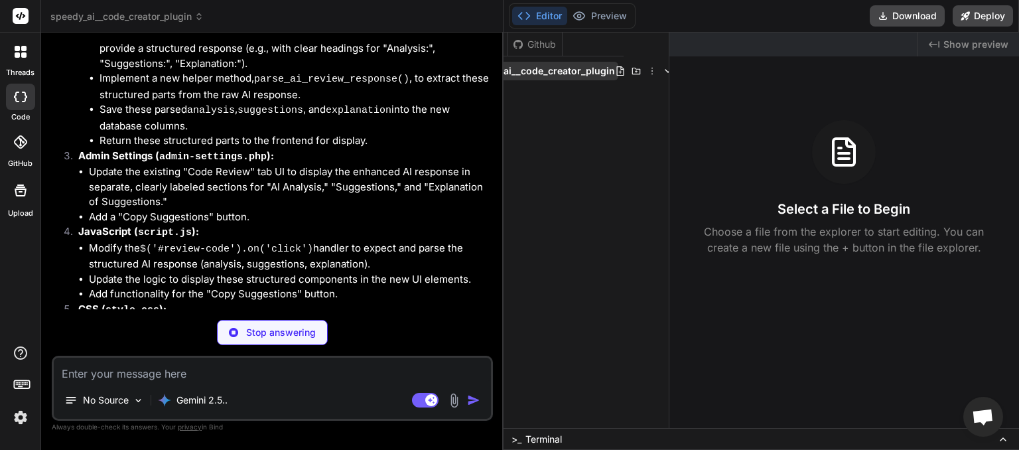
click at [666, 72] on polyline at bounding box center [668, 71] width 5 height 3
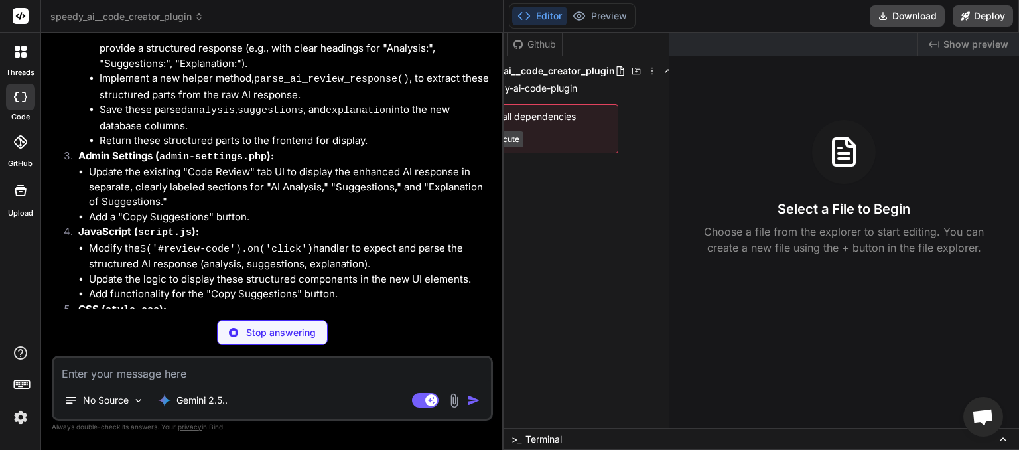
click at [664, 72] on icon at bounding box center [668, 71] width 11 height 11
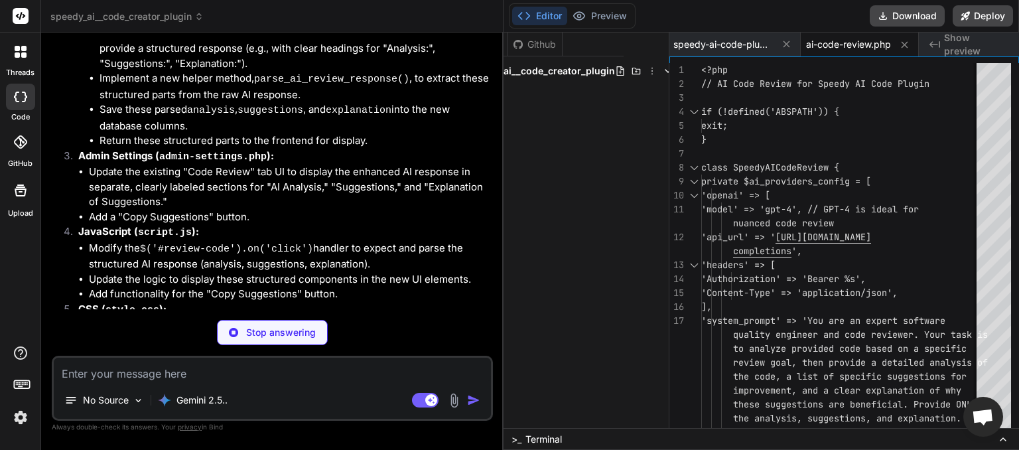
scroll to position [6256, 0]
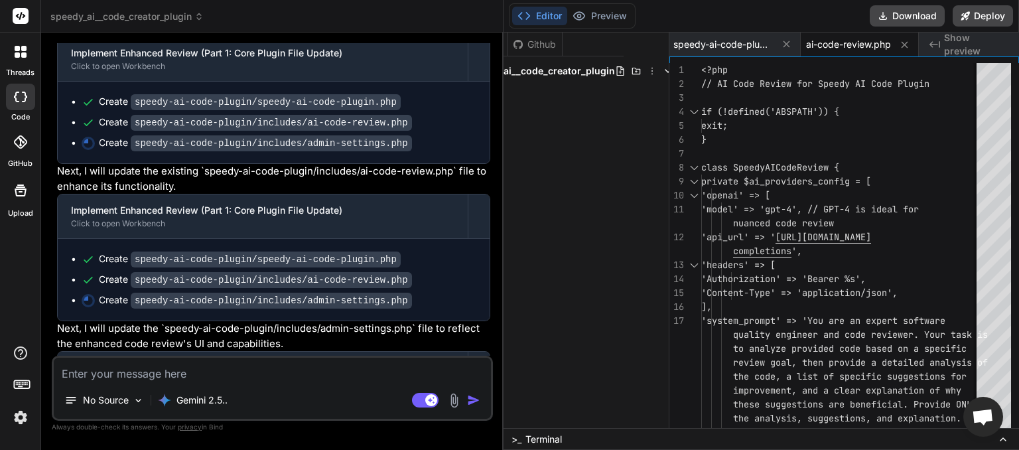
type textarea "x"
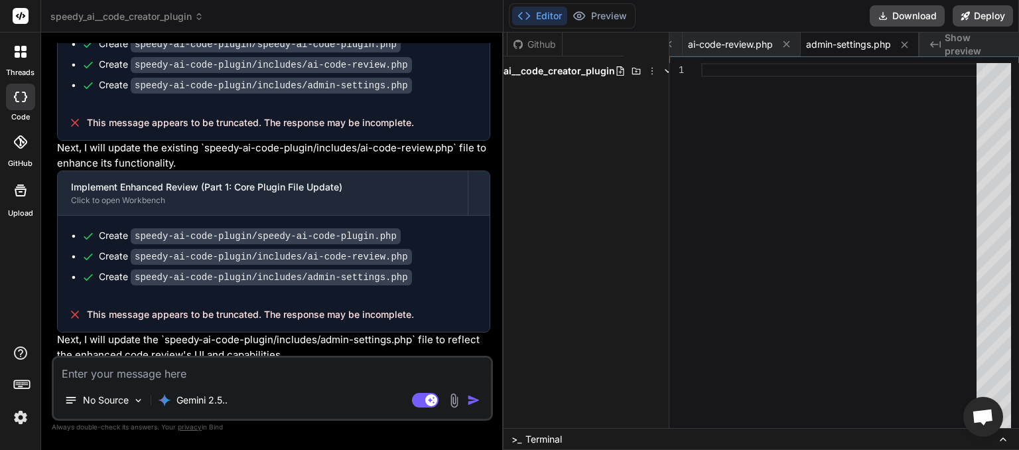
scroll to position [244, 0]
drag, startPoint x: 413, startPoint y: 342, endPoint x: 88, endPoint y: 338, distance: 325.2
click at [99, 377] on textarea at bounding box center [272, 370] width 437 height 24
paste textarea "This message appears to be truncated. The response may be incomplete."
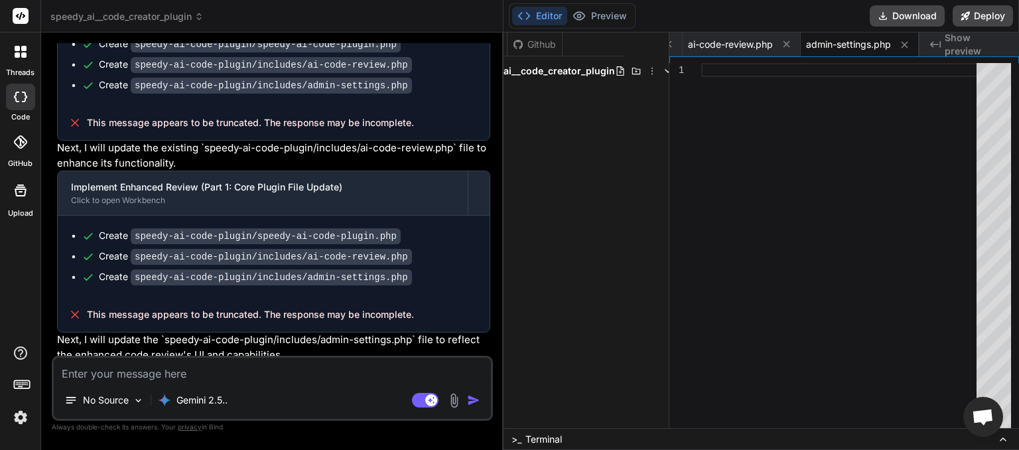
type textarea "This message appears to be truncated. The response may be incomplete."
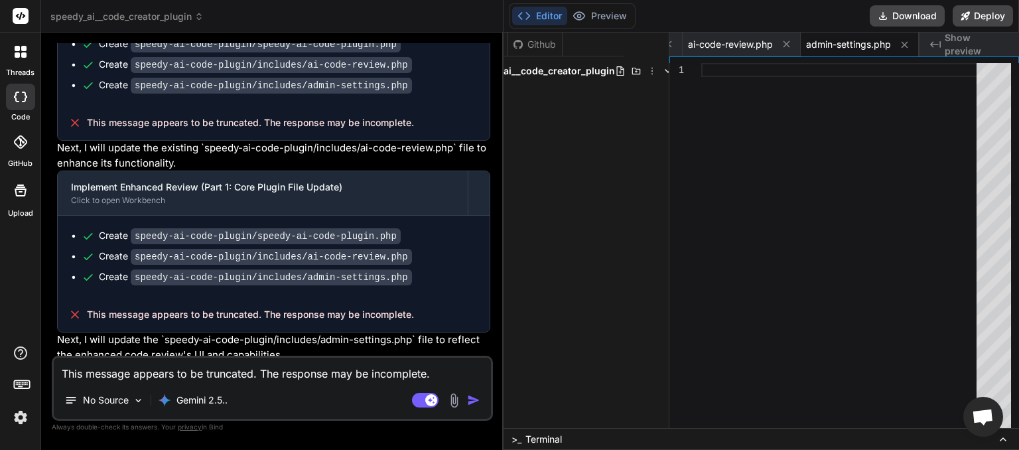
type textarea "x"
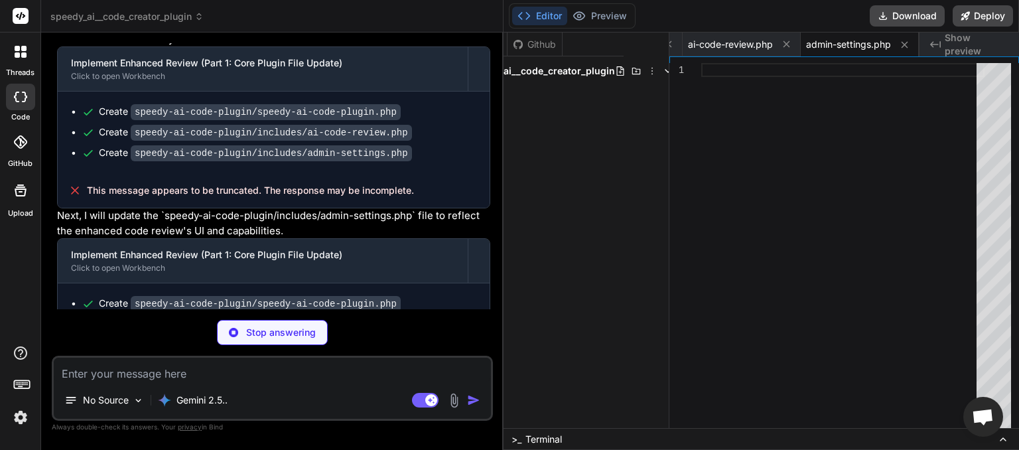
scroll to position [6651, 0]
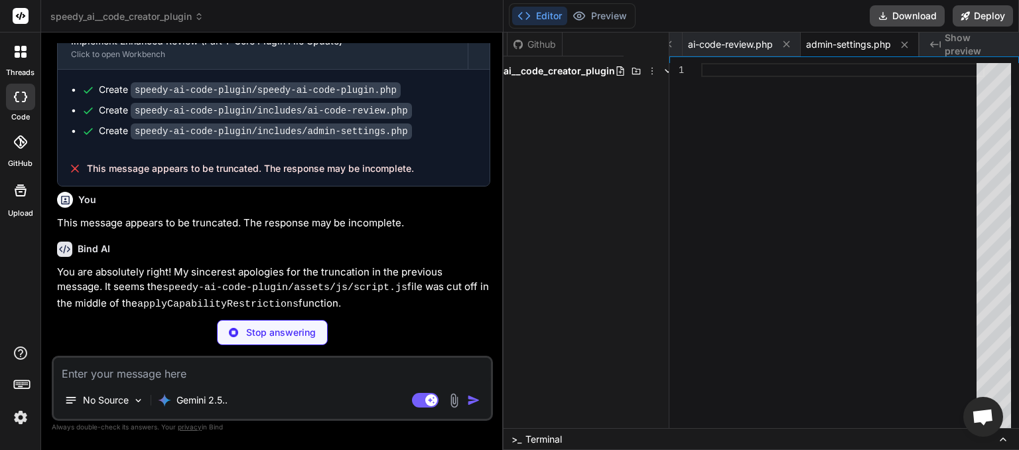
click at [247, 378] on textarea at bounding box center [272, 370] width 437 height 24
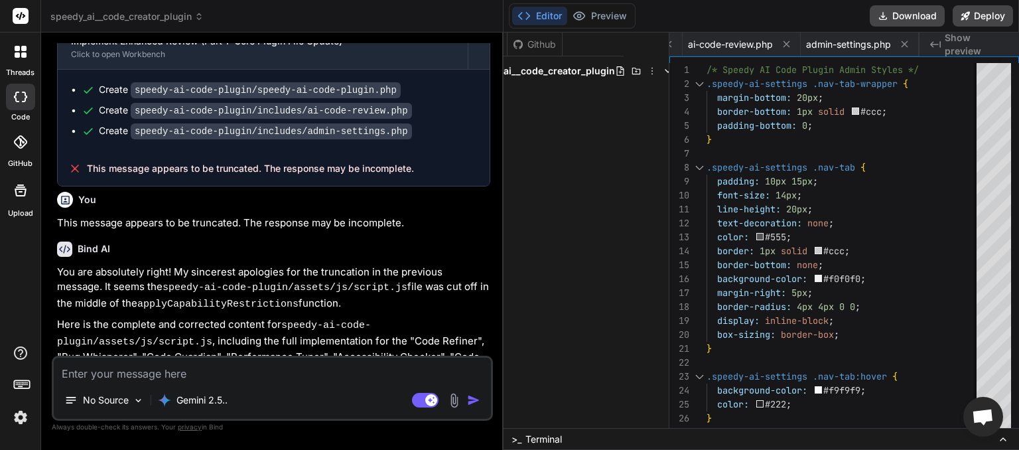
type textarea "x"
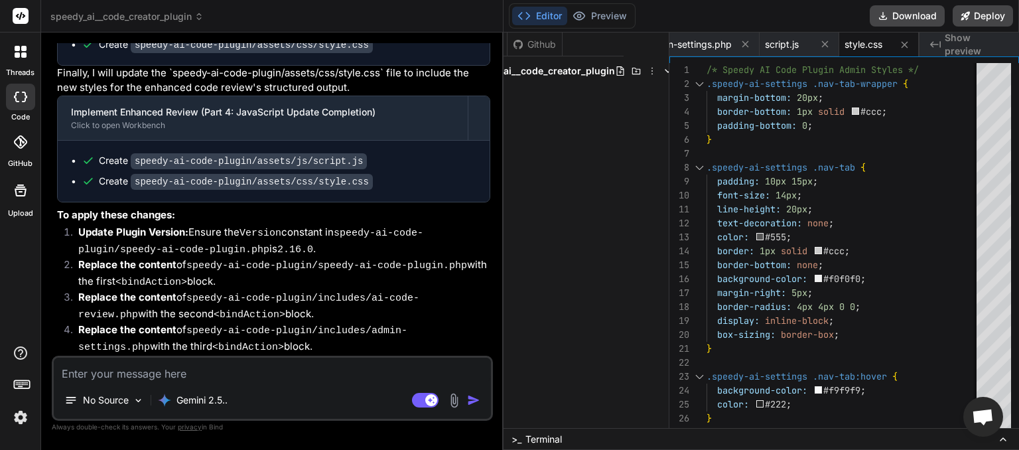
click at [169, 376] on textarea at bounding box center [272, 370] width 437 height 24
type textarea "n"
type textarea "x"
type textarea "ne"
type textarea "x"
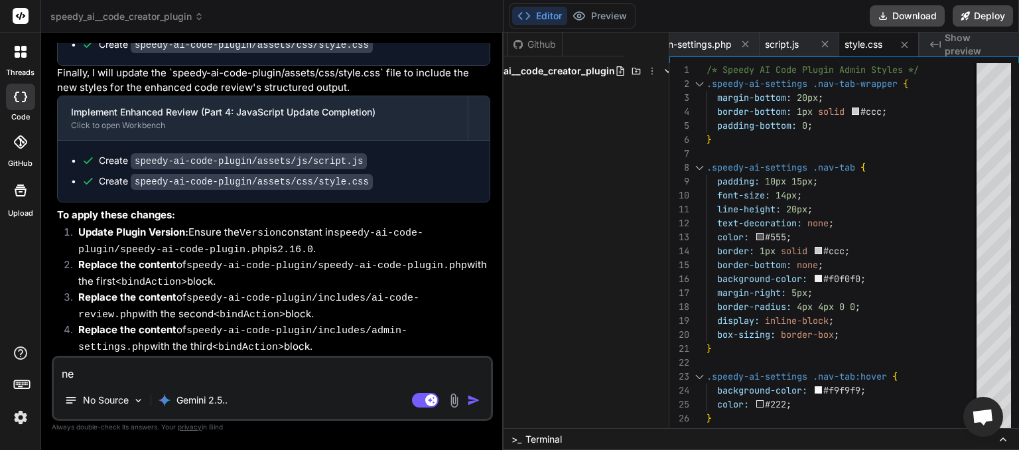
type textarea "nex"
type textarea "x"
type textarea "next"
type textarea "x"
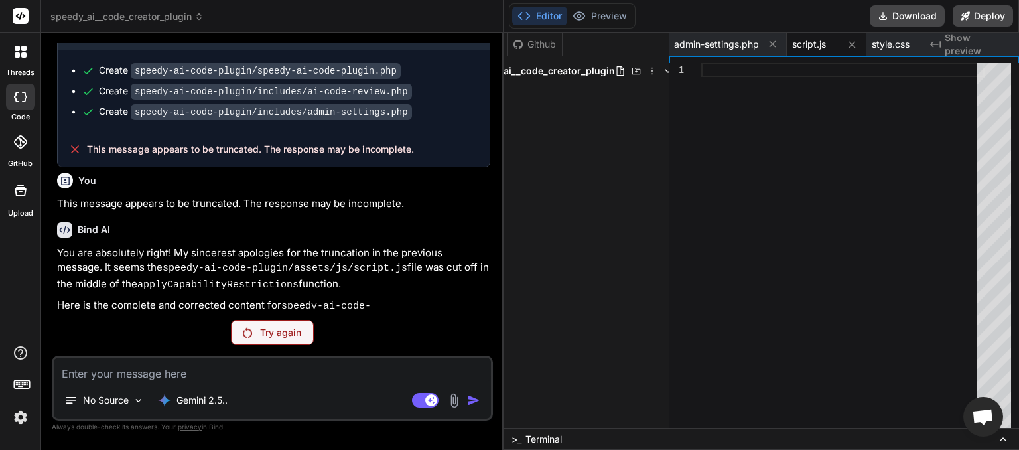
scroll to position [7180, 0]
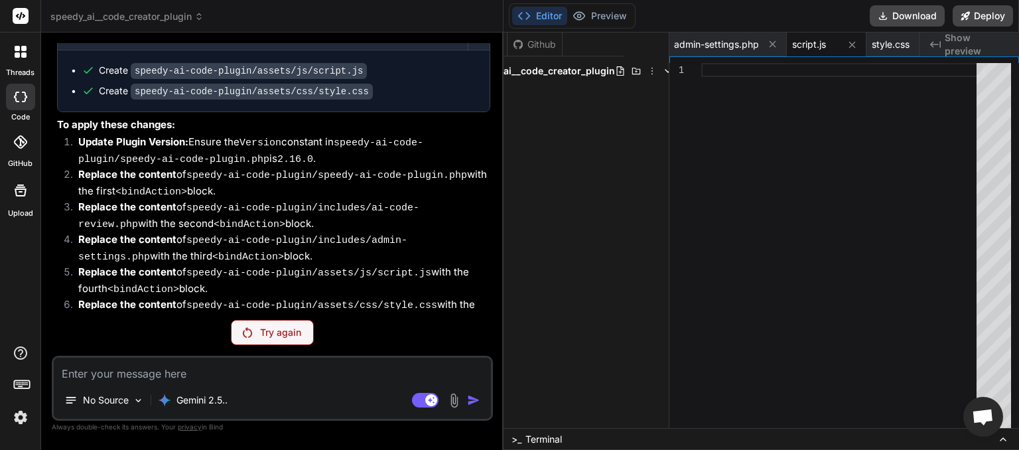
click at [274, 332] on p "Try again" at bounding box center [280, 332] width 41 height 13
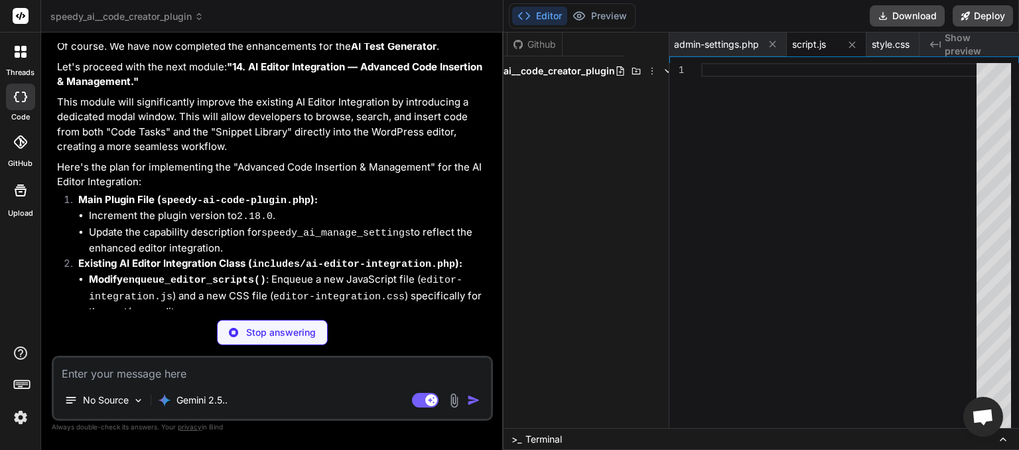
scroll to position [7882, 0]
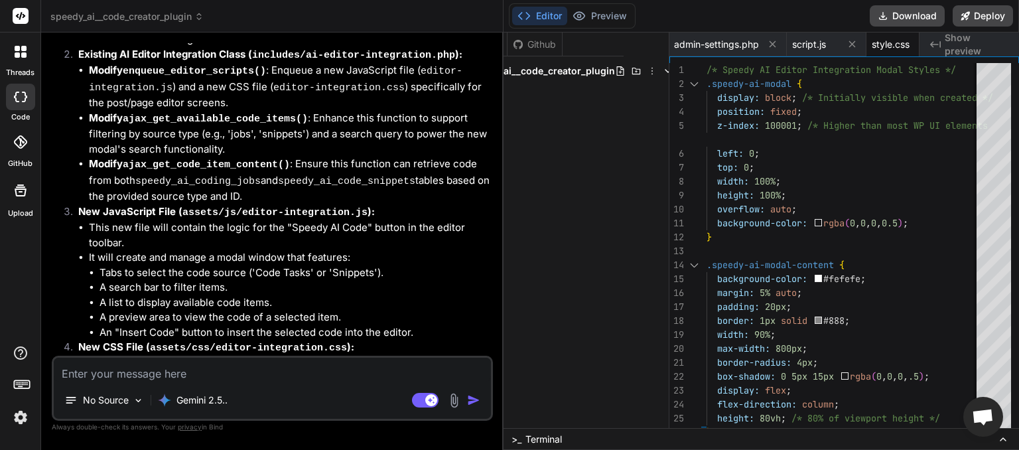
type textarea "x"
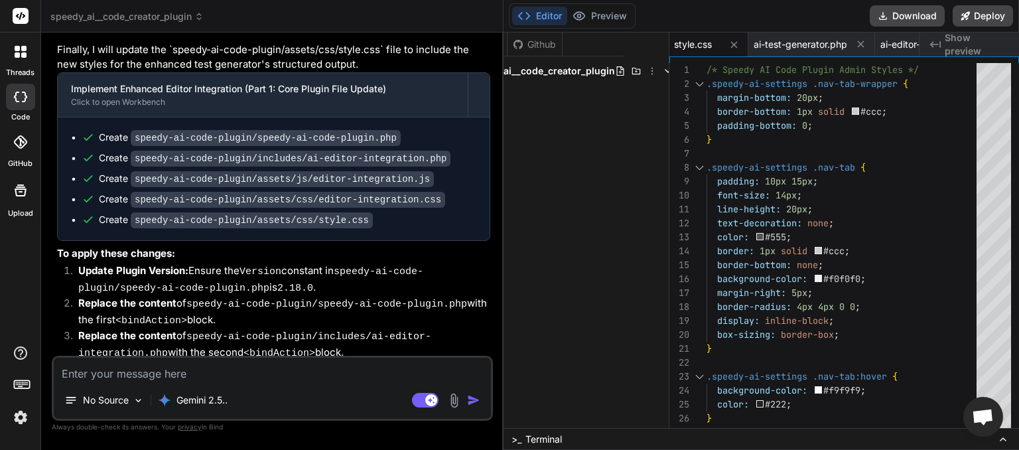
scroll to position [0, 449]
click at [149, 372] on textarea at bounding box center [272, 370] width 437 height 24
type textarea "n"
type textarea "x"
type textarea "ne"
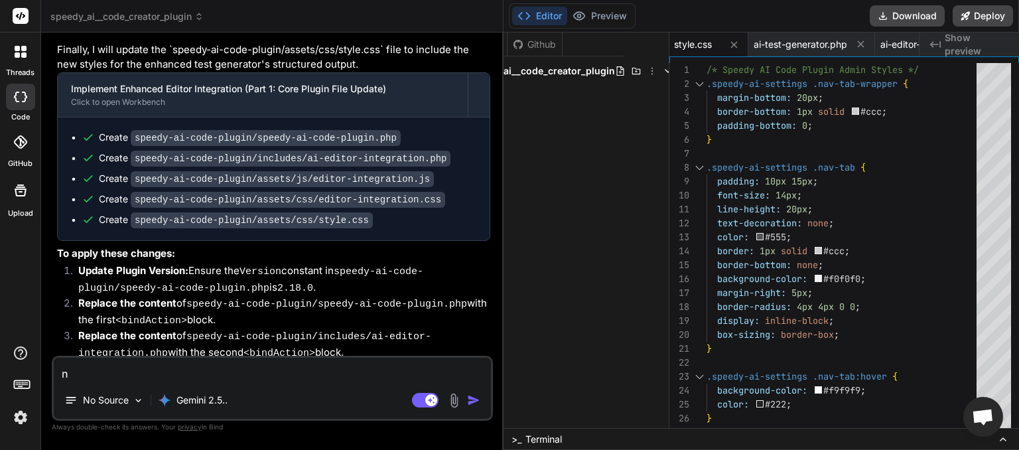
type textarea "x"
type textarea "nex"
type textarea "x"
type textarea "nexy"
type textarea "x"
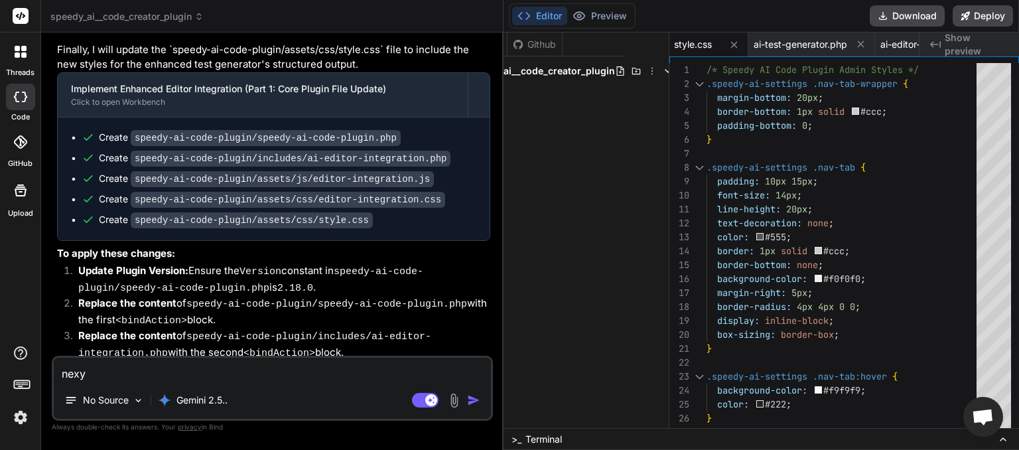
type textarea "nex"
type textarea "x"
type textarea "next"
type textarea "x"
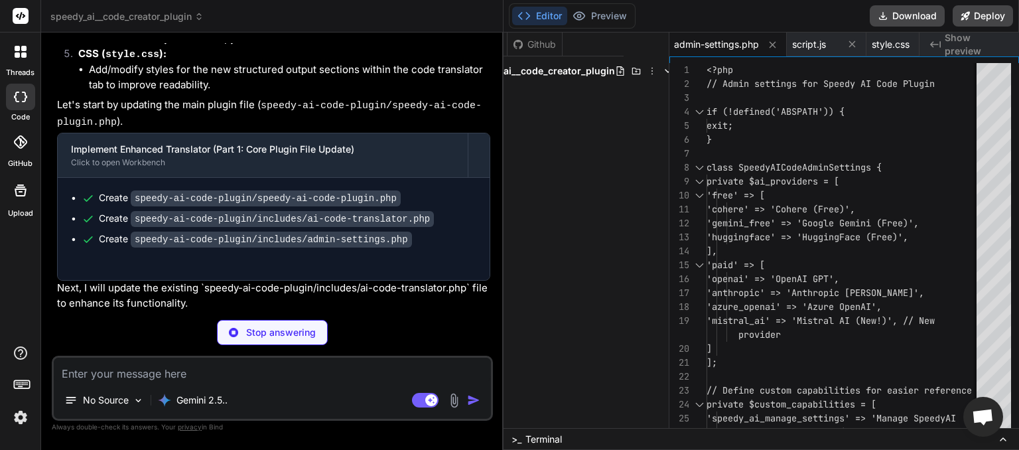
scroll to position [10255, 0]
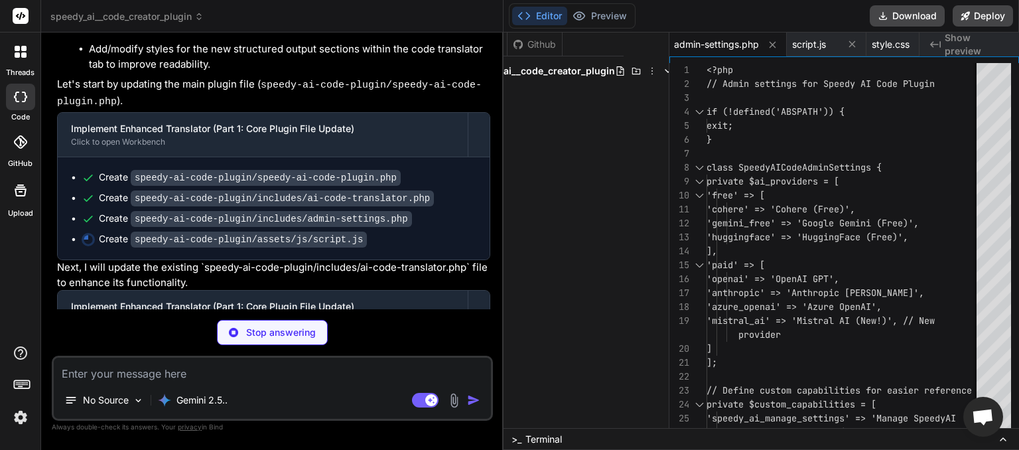
type textarea "x"
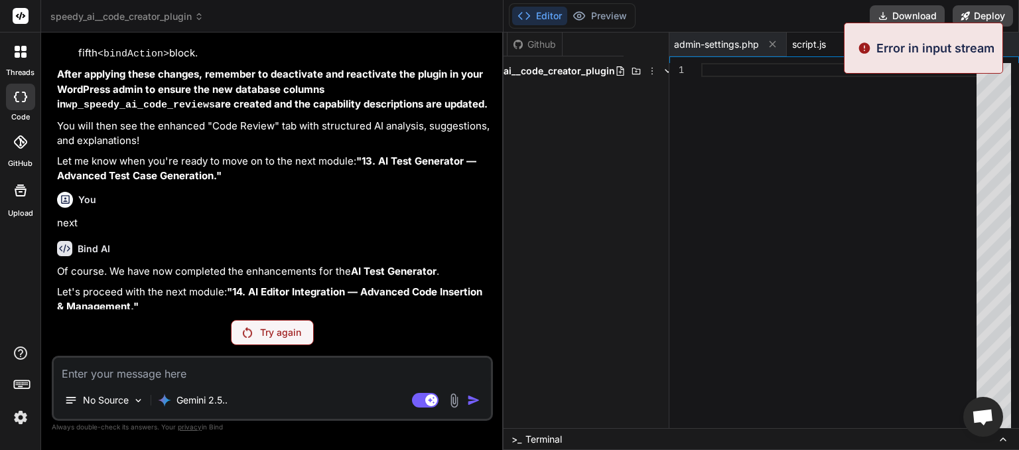
scroll to position [7448, 0]
